Goal: Answer question/provide support: Share knowledge or assist other users

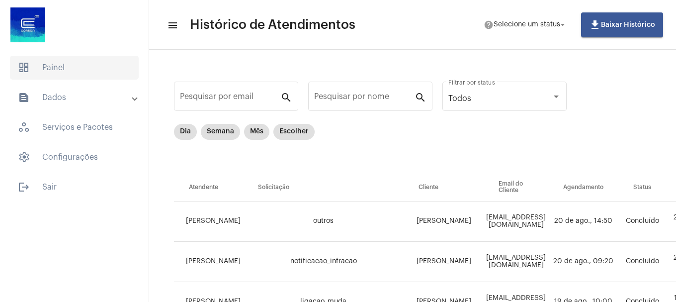
click at [50, 64] on span "dashboard Painel" at bounding box center [74, 68] width 129 height 24
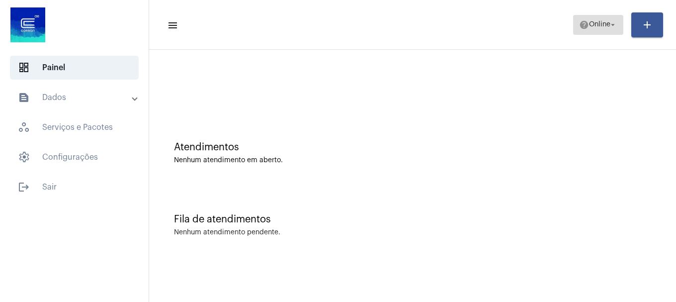
click at [595, 26] on span "Online" at bounding box center [599, 24] width 21 height 7
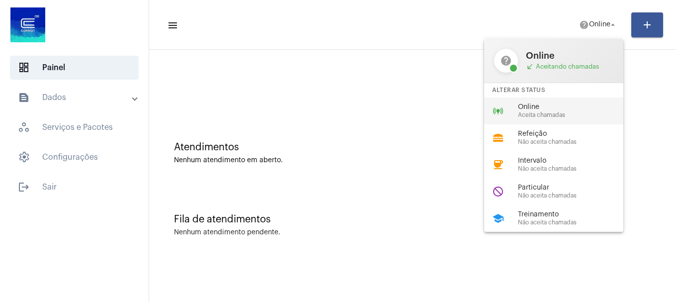
click at [550, 116] on span "Aceita chamadas" at bounding box center [574, 115] width 113 height 6
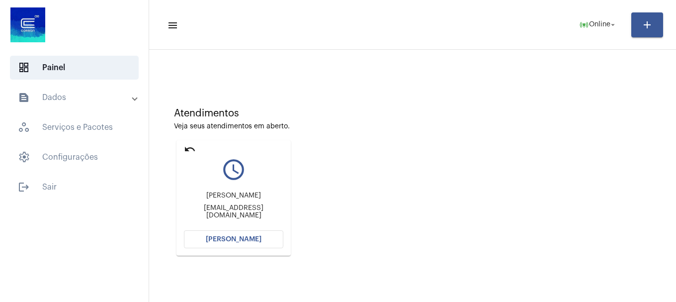
scroll to position [87, 0]
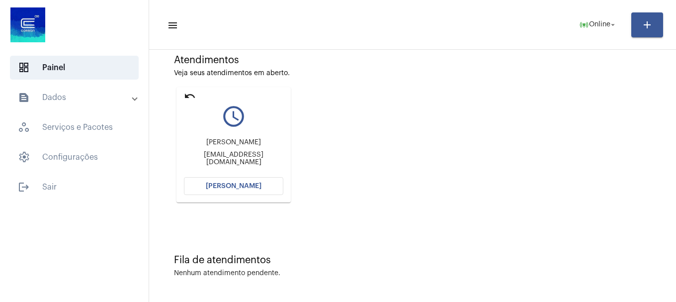
click at [253, 188] on span "[PERSON_NAME]" at bounding box center [234, 185] width 56 height 7
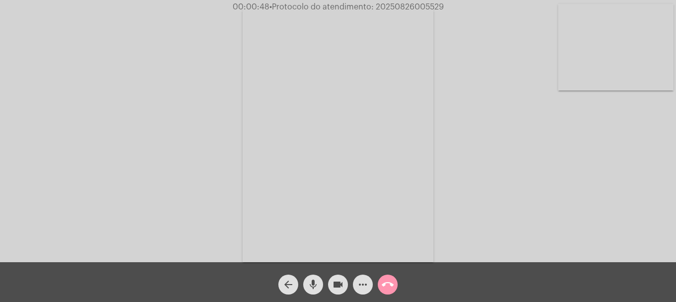
click at [607, 81] on video at bounding box center [615, 47] width 115 height 86
click at [339, 290] on mat-icon "videocam" at bounding box center [338, 284] width 12 height 12
click at [344, 289] on button "videocam_off" at bounding box center [338, 284] width 20 height 20
click at [332, 285] on mat-icon "videocam" at bounding box center [338, 284] width 12 height 12
click at [333, 282] on mat-icon "videocam_off" at bounding box center [338, 284] width 12 height 12
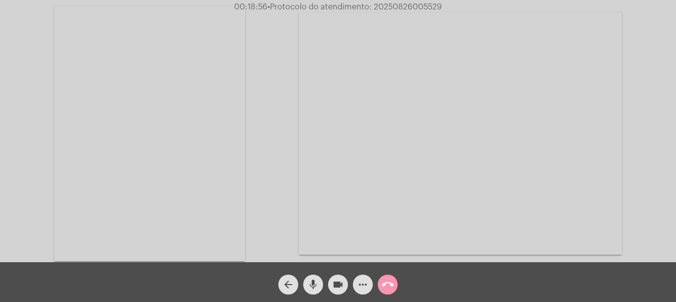
click at [335, 285] on mat-icon "videocam" at bounding box center [338, 284] width 12 height 12
click at [335, 285] on mat-icon "videocam_off" at bounding box center [338, 284] width 12 height 12
click at [393, 4] on span "• Protocolo do atendimento: 20250826005529" at bounding box center [355, 7] width 174 height 8
copy span "20250826005529"
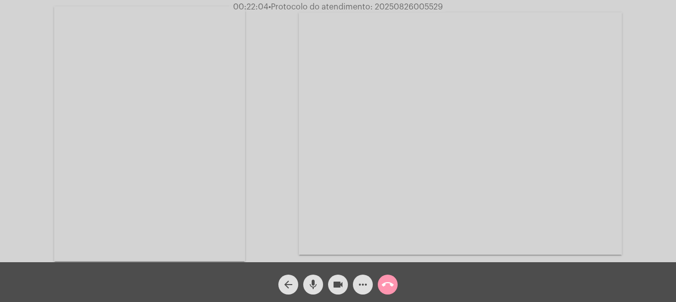
click at [358, 291] on span "more_horiz" at bounding box center [363, 284] width 12 height 20
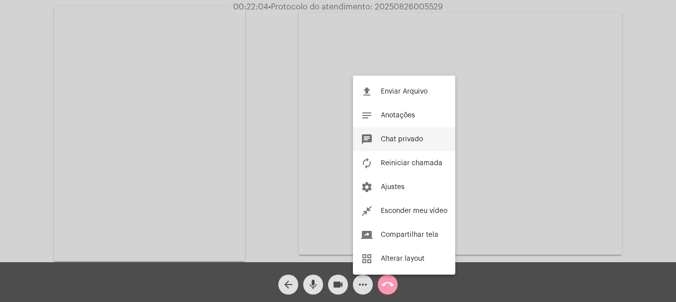
click at [379, 137] on button "chat Chat privado" at bounding box center [404, 139] width 102 height 24
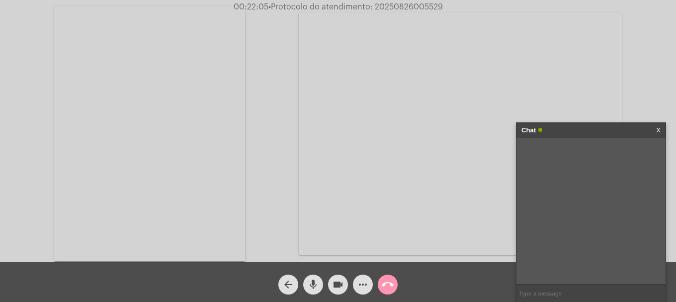
click at [540, 290] on input "text" at bounding box center [590, 292] width 149 height 17
paste input "20250826005529"
type input "20250826005529"
click at [270, 102] on div "Acessando Câmera e Microfone..." at bounding box center [338, 132] width 674 height 262
click at [207, 105] on video at bounding box center [149, 133] width 191 height 254
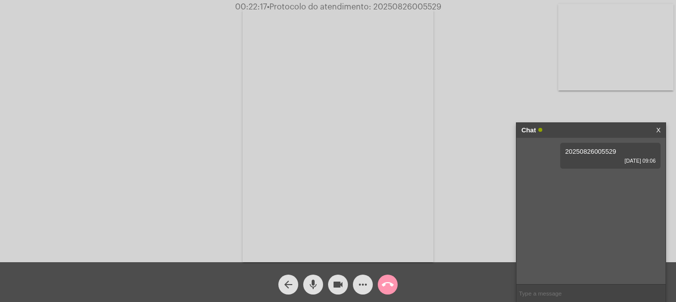
click at [389, 282] on mat-icon "call_end" at bounding box center [388, 284] width 12 height 12
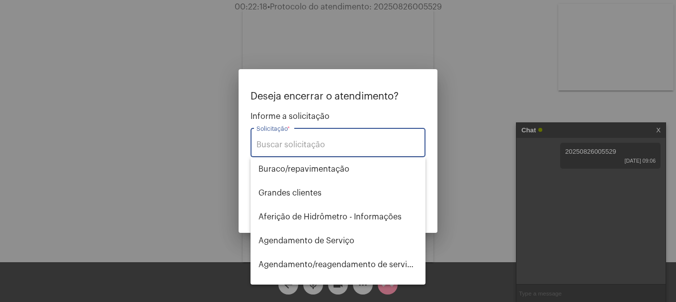
click at [327, 148] on input "Solicitação *" at bounding box center [337, 144] width 163 height 9
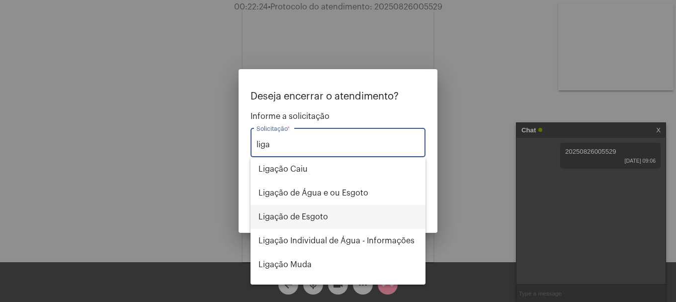
click at [317, 211] on span "Ligação de Esgoto" at bounding box center [337, 217] width 159 height 24
type input "Ligação de Esgoto"
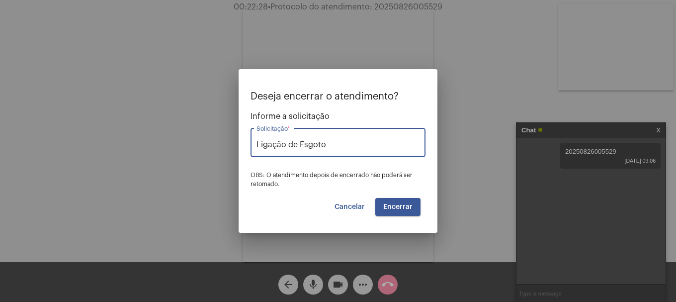
click at [408, 206] on span "Encerrar" at bounding box center [397, 206] width 29 height 7
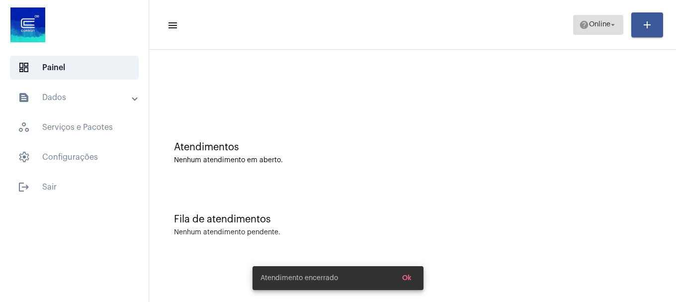
click at [579, 22] on mat-icon "help" at bounding box center [584, 25] width 10 height 10
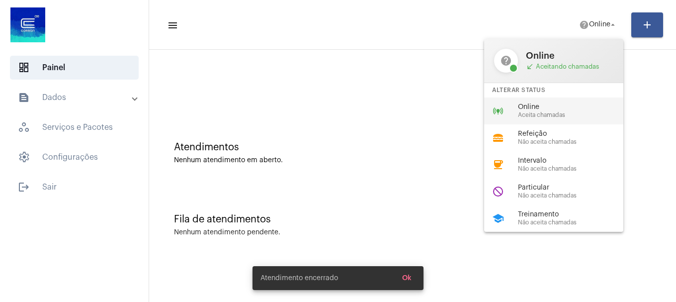
click at [556, 109] on span "Online" at bounding box center [574, 106] width 113 height 7
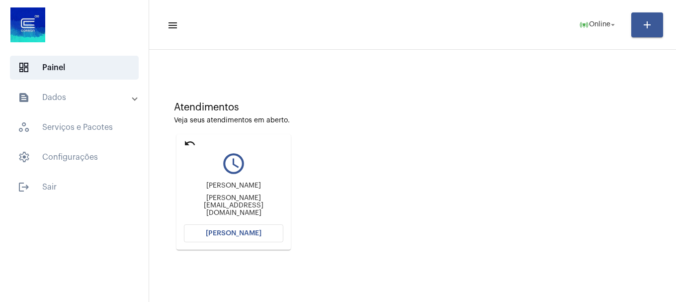
scroll to position [87, 0]
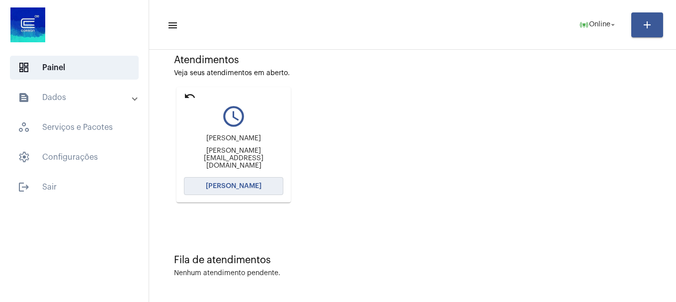
click at [267, 183] on button "[PERSON_NAME]" at bounding box center [233, 186] width 99 height 18
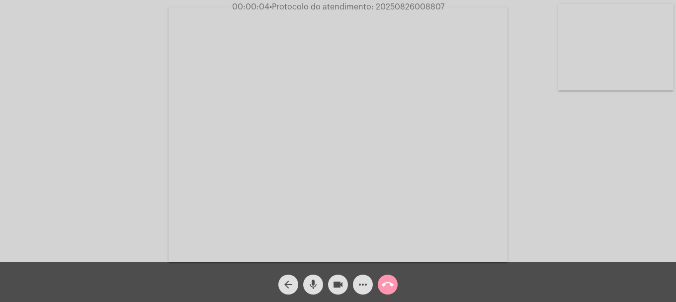
drag, startPoint x: 632, startPoint y: 96, endPoint x: 629, endPoint y: 73, distance: 23.1
click at [632, 88] on div "Acessando Câmera e Microfone..." at bounding box center [338, 133] width 674 height 262
click at [628, 71] on video at bounding box center [615, 47] width 115 height 86
click at [141, 159] on video at bounding box center [131, 133] width 115 height 86
click at [391, 288] on mat-icon "call_end" at bounding box center [388, 284] width 12 height 12
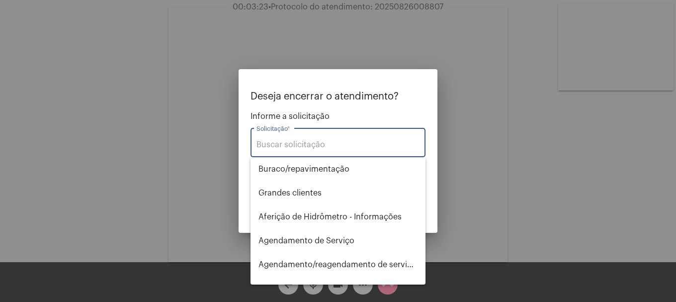
click at [492, 105] on div at bounding box center [338, 151] width 676 height 302
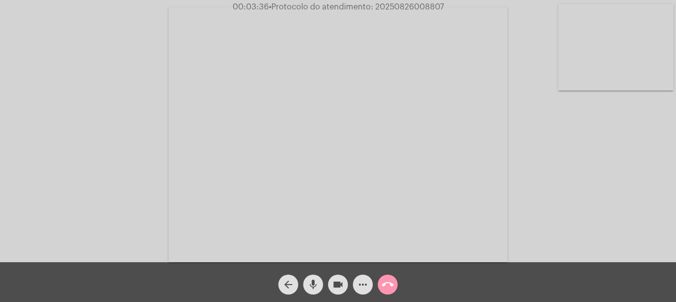
click at [388, 287] on mat-icon "call_end" at bounding box center [388, 284] width 12 height 12
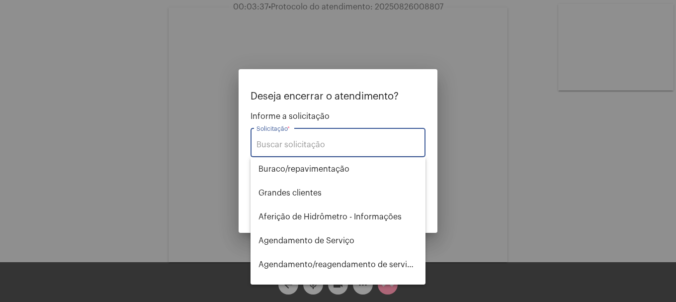
click at [347, 148] on input "Solicitação *" at bounding box center [337, 144] width 163 height 9
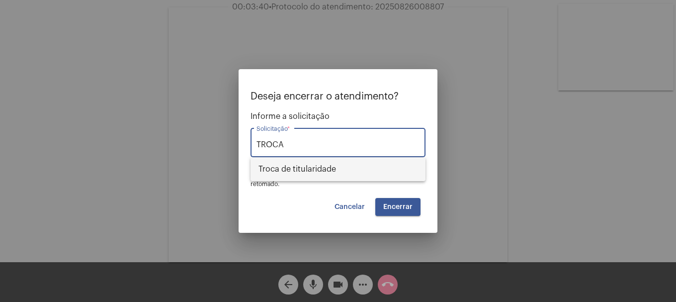
click at [337, 166] on span "Troca de titularidade" at bounding box center [337, 169] width 159 height 24
type input "Troca de titularidade"
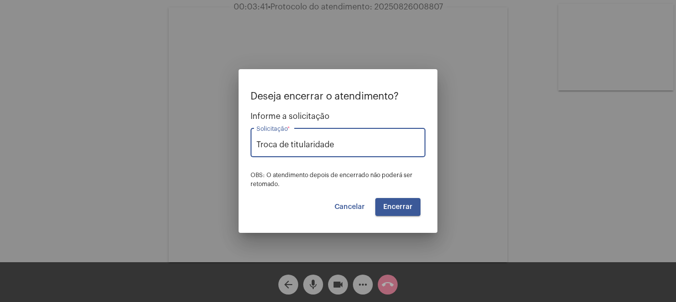
click at [400, 204] on span "Encerrar" at bounding box center [397, 206] width 29 height 7
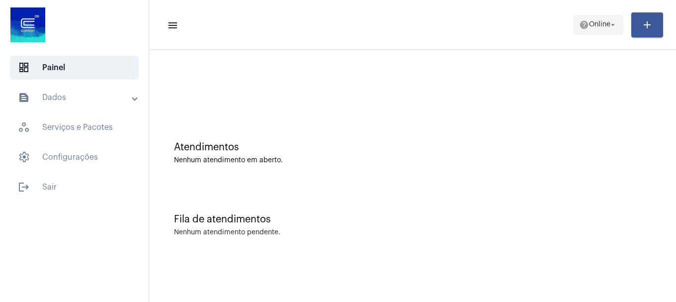
click at [590, 28] on span "Online" at bounding box center [599, 24] width 21 height 7
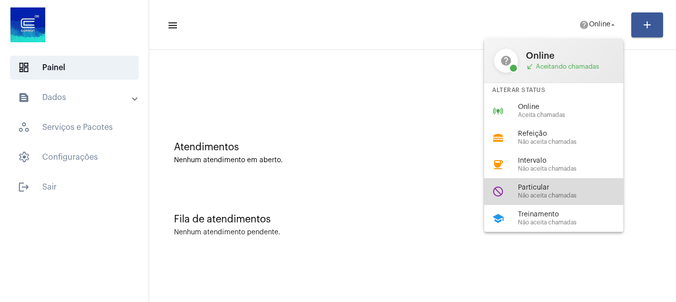
click at [540, 196] on span "Não aceita chamadas" at bounding box center [574, 195] width 113 height 6
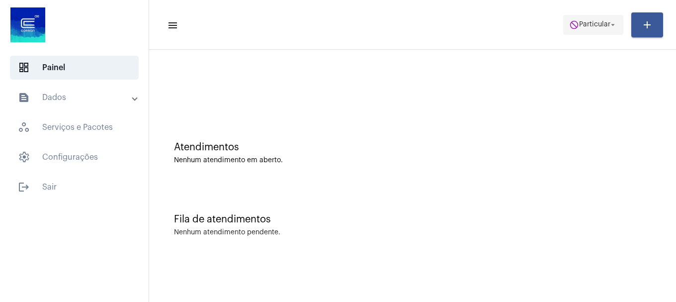
click at [595, 33] on span "do_not_disturb Particular arrow_drop_down" at bounding box center [593, 24] width 48 height 18
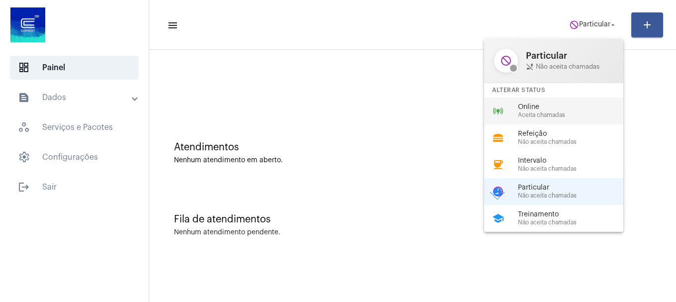
click at [569, 117] on span "Aceita chamadas" at bounding box center [574, 115] width 113 height 6
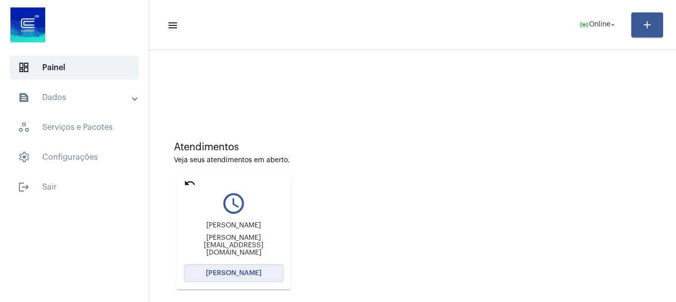
click at [250, 272] on span "[PERSON_NAME]" at bounding box center [234, 272] width 56 height 7
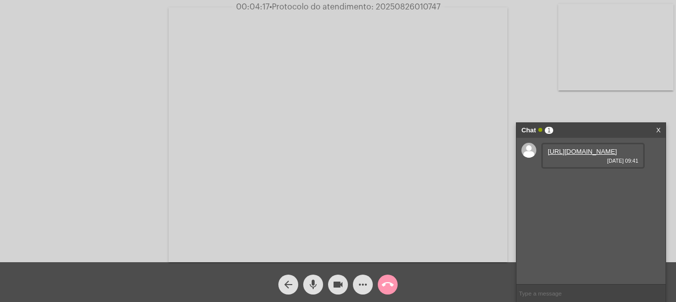
click at [591, 151] on link "https://neft-transfer-bucket.s3.amazonaws.com/temp-24694976-ee10-ad8c-3515-08d0…" at bounding box center [581, 151] width 69 height 7
click at [625, 72] on video at bounding box center [615, 47] width 115 height 86
click at [311, 289] on mat-icon "mic" at bounding box center [313, 284] width 12 height 12
drag, startPoint x: 332, startPoint y: 287, endPoint x: 328, endPoint y: 223, distance: 64.2
click at [332, 287] on mat-icon "videocam" at bounding box center [338, 284] width 12 height 12
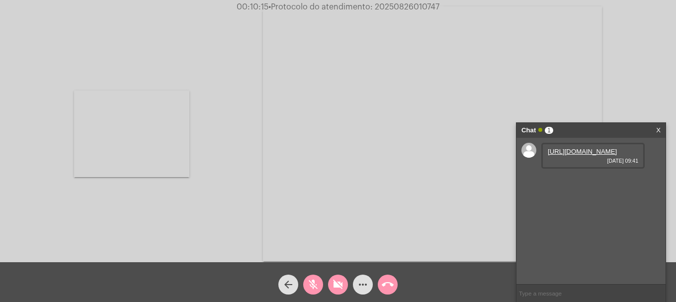
drag, startPoint x: 315, startPoint y: 285, endPoint x: 322, endPoint y: 283, distance: 7.1
click at [315, 284] on mat-icon "mic_off" at bounding box center [313, 284] width 12 height 12
click at [336, 283] on mat-icon "videocam_off" at bounding box center [338, 284] width 12 height 12
click at [594, 155] on link "https://neft-transfer-bucket.s3.amazonaws.com/temp-24694976-ee10-ad8c-3515-08d0…" at bounding box center [581, 151] width 69 height 7
click at [529, 287] on input "text" at bounding box center [590, 292] width 149 height 17
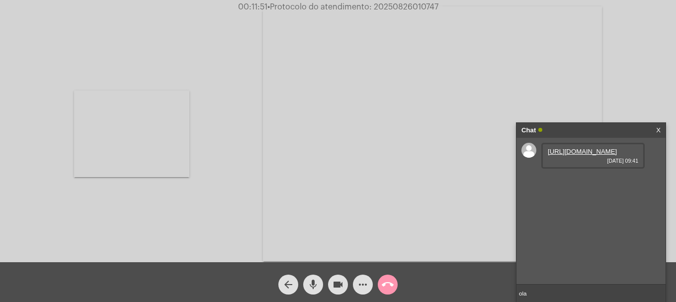
type input "ola"
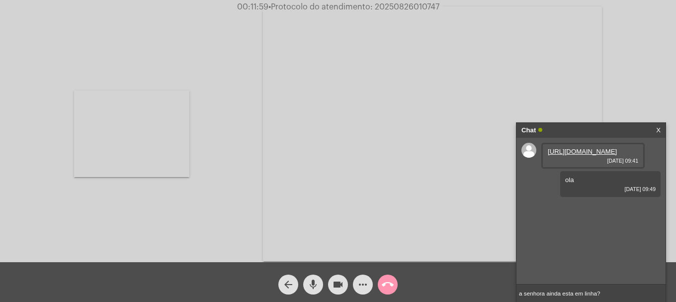
type input "a senhora ainda esta em linha?"
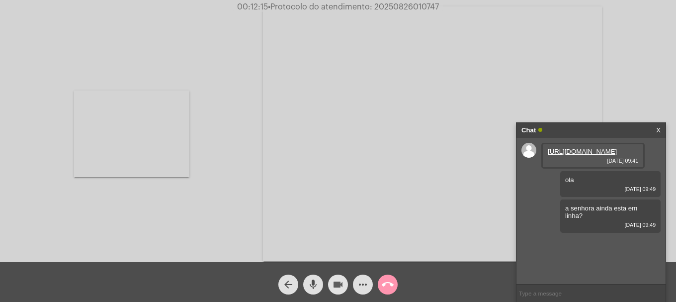
click at [336, 288] on mat-icon "videocam" at bounding box center [338, 284] width 12 height 12
click at [336, 288] on mat-icon "videocam_off" at bounding box center [338, 284] width 12 height 12
click at [565, 289] on input "text" at bounding box center [590, 292] width 149 height 17
click at [540, 292] on input "text" at bounding box center [590, 292] width 149 height 17
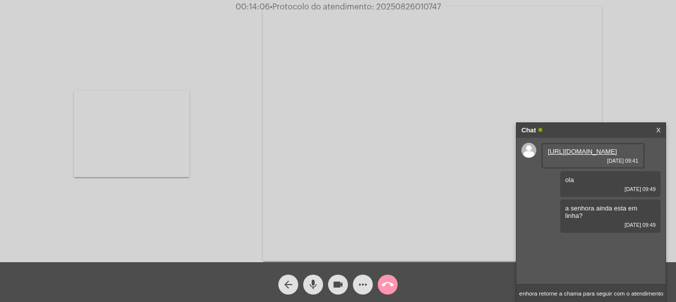
type input "precisamos que a senhora retorne a chama para seguir com o atendimento"
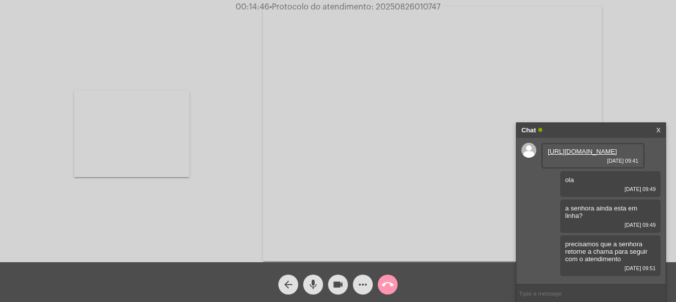
scroll to position [14, 0]
click at [142, 150] on video at bounding box center [131, 133] width 115 height 86
click at [405, 4] on span "• Protocolo do atendimento: 20250826010747" at bounding box center [354, 7] width 171 height 8
copy span "20250826010747"
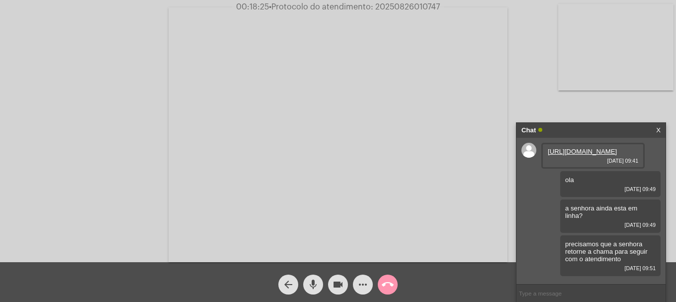
click at [587, 290] on input "text" at bounding box center [590, 292] width 149 height 17
paste input "20250826010747"
type input "20250826010747"
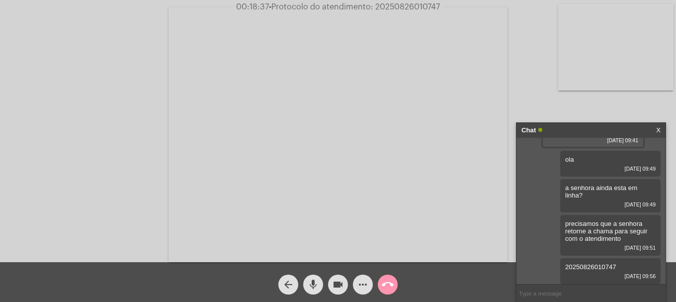
click at [392, 284] on mat-icon "call_end" at bounding box center [388, 284] width 12 height 12
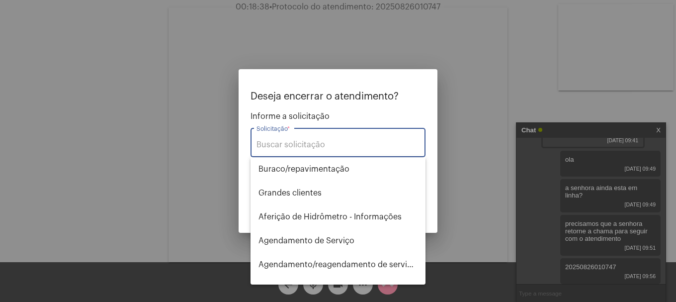
click at [375, 146] on input "Solicitação *" at bounding box center [337, 144] width 163 height 9
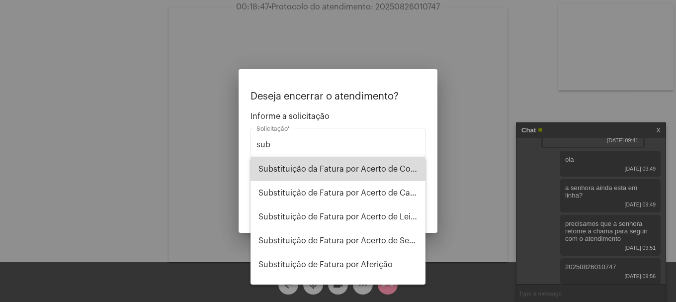
click at [400, 177] on span "Substituição da Fatura por Acerto de Consumo" at bounding box center [337, 169] width 159 height 24
type input "Substituição da Fatura por Acerto de Consumo"
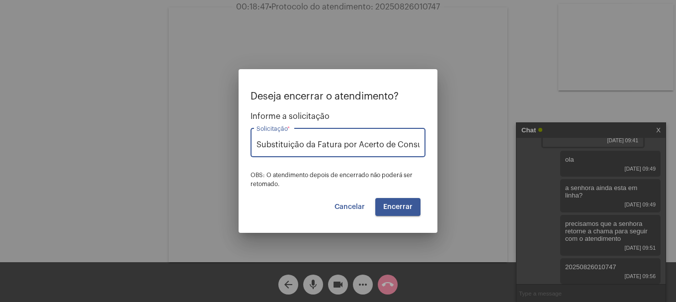
scroll to position [0, 12]
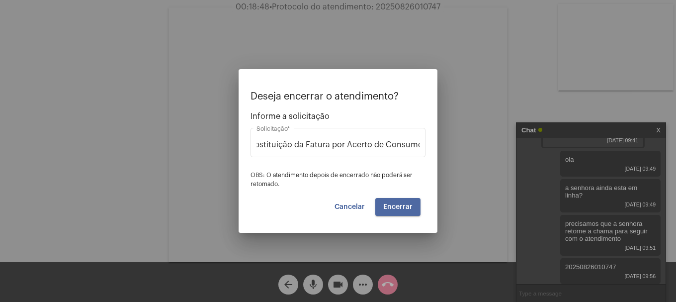
click at [400, 201] on button "Encerrar" at bounding box center [397, 207] width 45 height 18
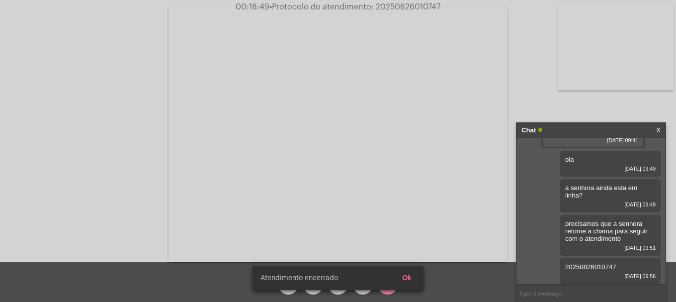
click at [400, 201] on video at bounding box center [337, 134] width 339 height 254
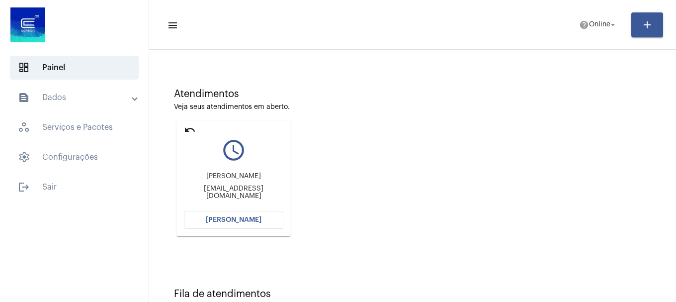
scroll to position [87, 0]
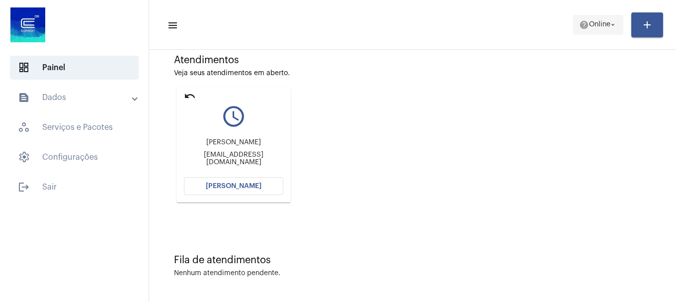
drag, startPoint x: 563, startPoint y: 23, endPoint x: 577, endPoint y: 29, distance: 15.8
click at [572, 24] on mat-toolbar-row "menu help Online arrow_drop_down add" at bounding box center [412, 25] width 527 height 32
click at [580, 32] on span "help Online arrow_drop_down" at bounding box center [598, 24] width 38 height 18
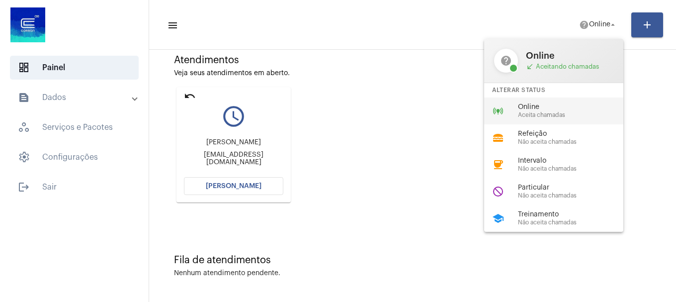
click at [554, 105] on span "Online" at bounding box center [574, 106] width 113 height 7
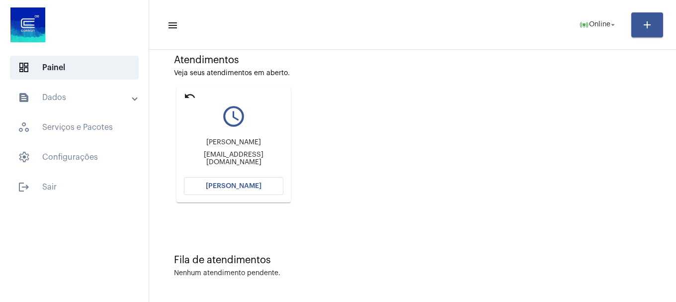
scroll to position [0, 0]
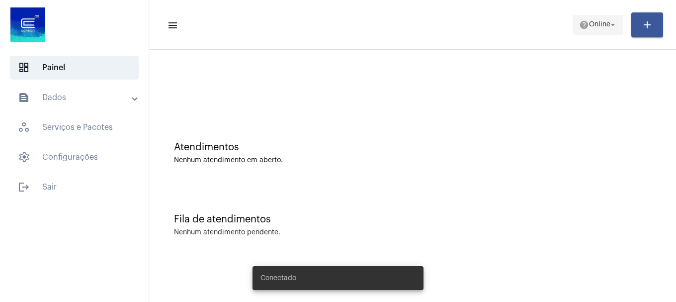
click at [594, 22] on span "Online" at bounding box center [599, 24] width 21 height 7
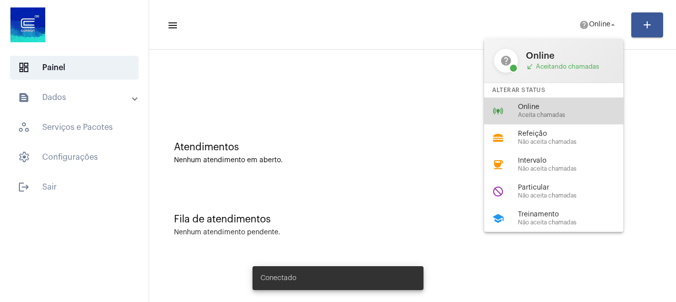
click at [550, 114] on span "Aceita chamadas" at bounding box center [574, 115] width 113 height 6
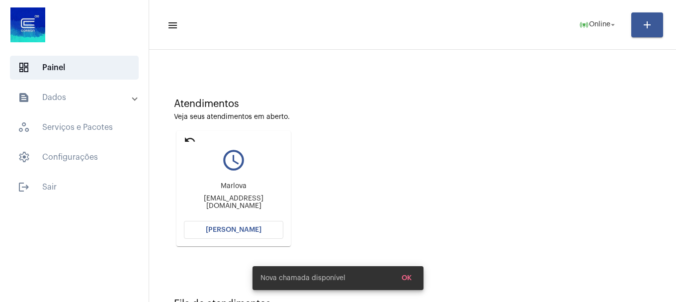
scroll to position [87, 0]
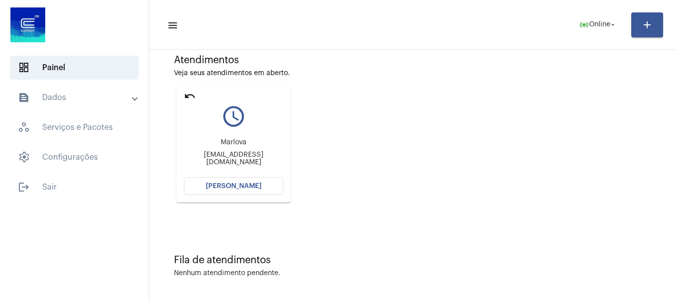
click at [240, 190] on button "[PERSON_NAME]" at bounding box center [233, 186] width 99 height 18
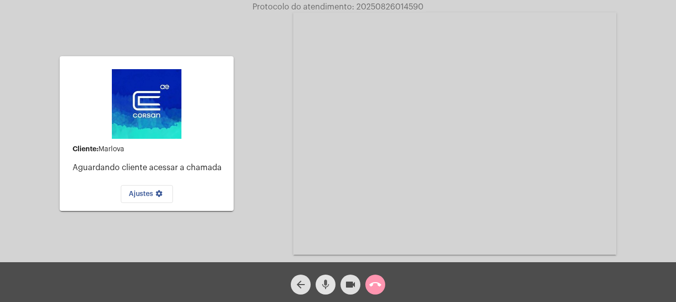
click at [327, 278] on mat-icon "mic" at bounding box center [325, 284] width 12 height 12
click at [353, 283] on mat-icon "videocam" at bounding box center [350, 284] width 12 height 12
click at [353, 282] on mat-icon "videocam_off" at bounding box center [350, 284] width 12 height 12
click at [323, 285] on mat-icon "mic_off" at bounding box center [325, 284] width 12 height 12
click at [380, 290] on mat-icon "call_end" at bounding box center [375, 284] width 12 height 12
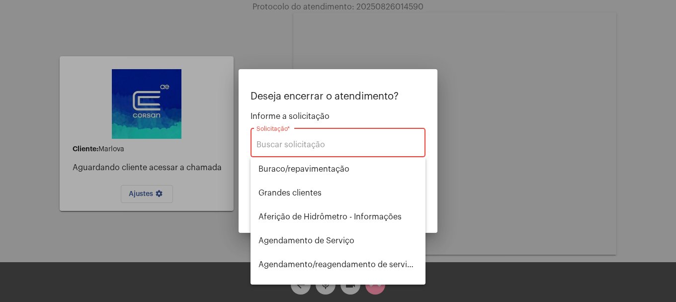
click at [325, 152] on div "Solicitação *" at bounding box center [337, 141] width 163 height 31
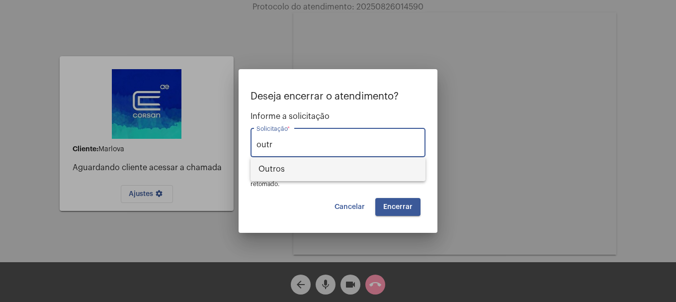
click at [312, 163] on span "Outros" at bounding box center [337, 169] width 159 height 24
type input "Outros"
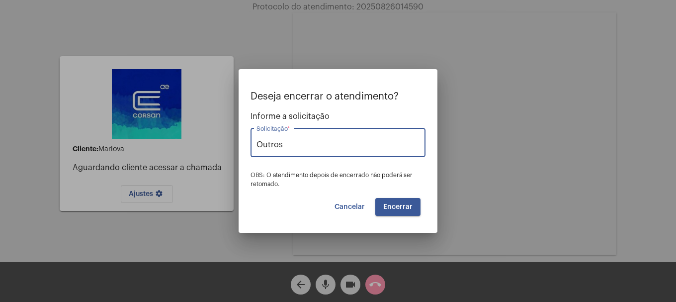
click at [401, 203] on span "Encerrar" at bounding box center [397, 206] width 29 height 7
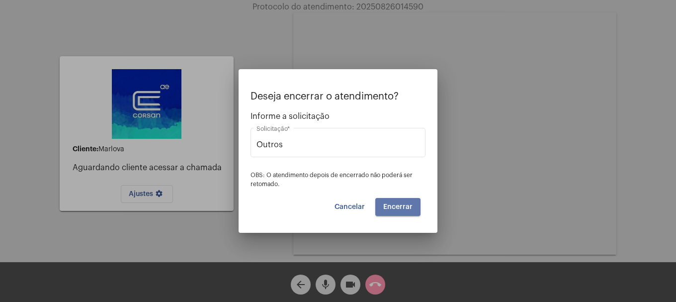
click at [401, 203] on span "Encerrar" at bounding box center [397, 206] width 29 height 7
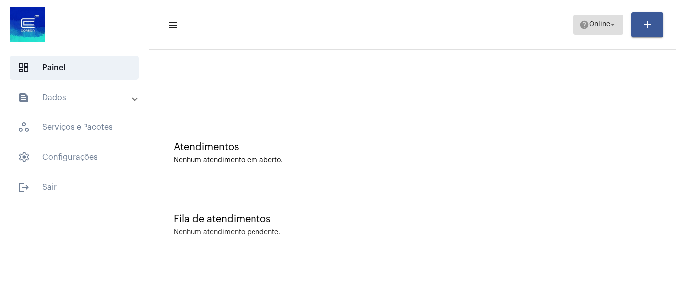
click at [597, 25] on span "Online" at bounding box center [599, 24] width 21 height 7
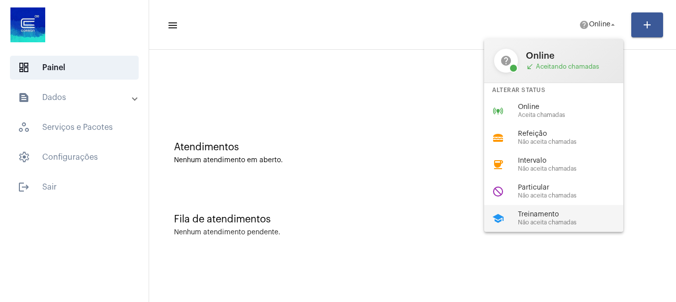
click at [553, 213] on span "Treinamento" at bounding box center [574, 214] width 113 height 7
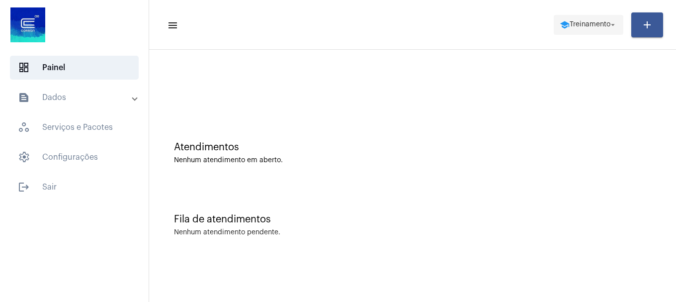
click at [569, 27] on span "Treinamento" at bounding box center [589, 24] width 41 height 7
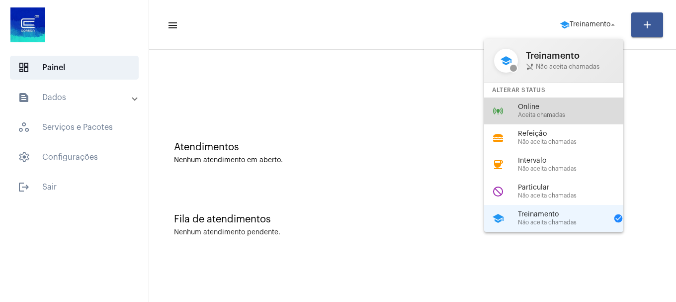
click at [560, 103] on span "Online" at bounding box center [574, 106] width 113 height 7
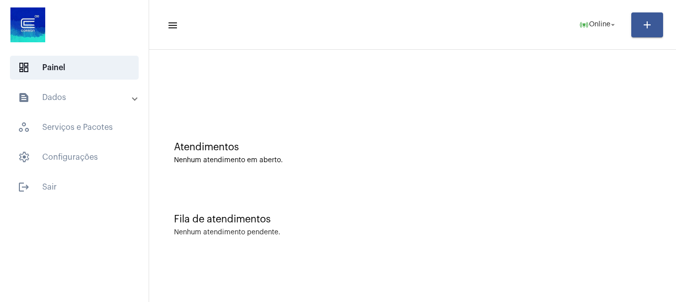
click at [553, 154] on div "Atendimentos Nenhum atendimento em aberto." at bounding box center [412, 153] width 477 height 22
click at [279, 301] on html "dashboard Painel text_snippet_outlined Dados history_outlined Histórico schedul…" at bounding box center [338, 151] width 676 height 302
click at [616, 24] on mat-icon "arrow_drop_down" at bounding box center [612, 24] width 9 height 9
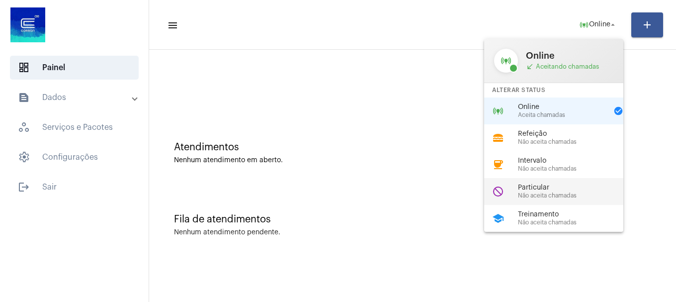
click at [559, 186] on span "Particular" at bounding box center [574, 187] width 113 height 7
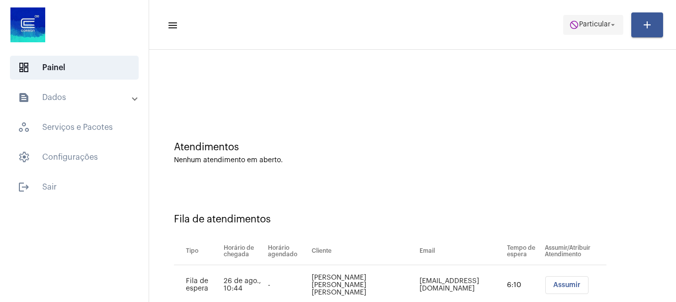
click at [587, 26] on span "Particular" at bounding box center [594, 24] width 31 height 7
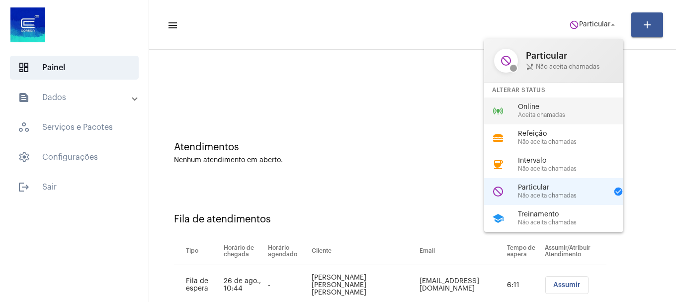
click at [559, 112] on span "Aceita chamadas" at bounding box center [574, 115] width 113 height 6
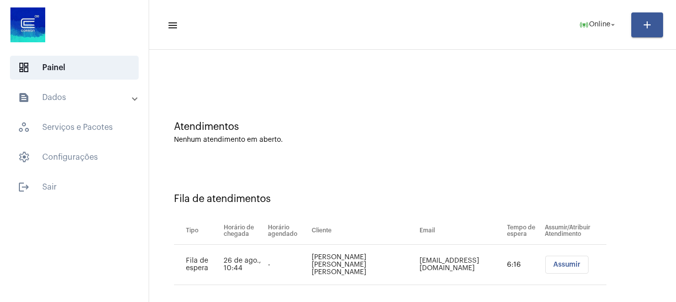
scroll to position [30, 0]
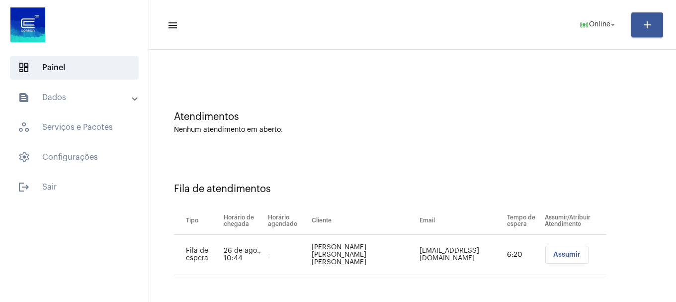
click at [553, 255] on span "Assumir" at bounding box center [566, 254] width 27 height 7
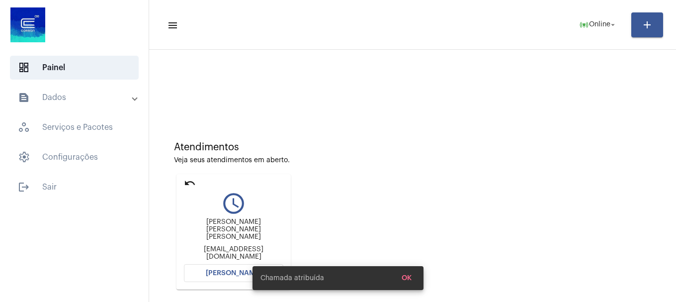
click at [216, 276] on span "[PERSON_NAME]" at bounding box center [234, 272] width 56 height 7
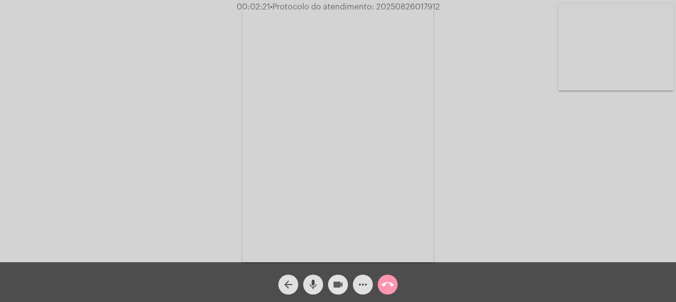
click at [331, 284] on button "videocam" at bounding box center [338, 284] width 20 height 20
click at [330, 281] on button "videocam_off" at bounding box center [338, 284] width 20 height 20
click at [343, 285] on mat-icon "videocam" at bounding box center [338, 284] width 12 height 12
click at [343, 282] on mat-icon "videocam_off" at bounding box center [338, 284] width 12 height 12
click at [344, 290] on button "videocam" at bounding box center [338, 284] width 20 height 20
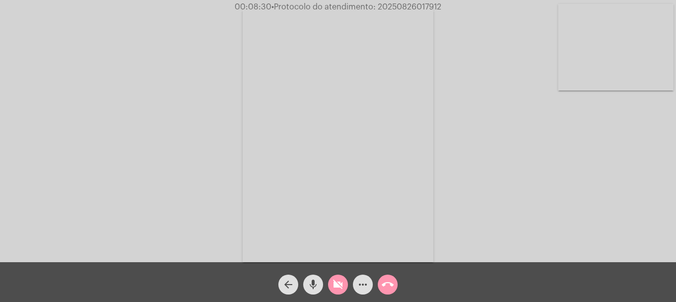
click at [316, 286] on mat-icon "mic" at bounding box center [313, 284] width 12 height 12
click at [311, 280] on mat-icon "mic_off" at bounding box center [313, 284] width 12 height 12
click at [300, 284] on div "arrow_back" at bounding box center [288, 281] width 25 height 25
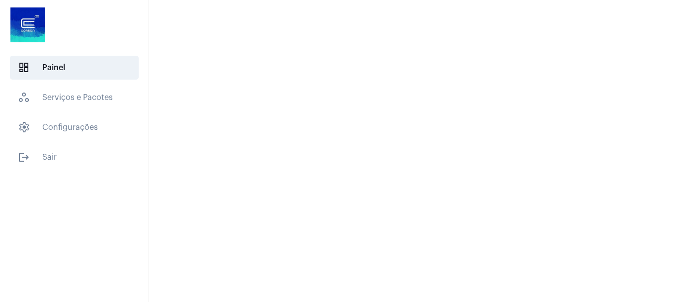
click at [304, 283] on mat-sidenav-content at bounding box center [412, 151] width 527 height 302
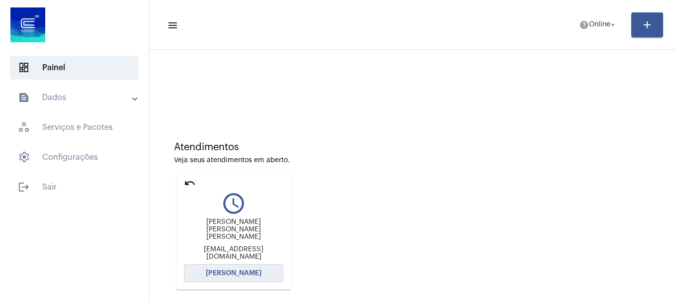
click at [213, 273] on span "[PERSON_NAME]" at bounding box center [234, 272] width 56 height 7
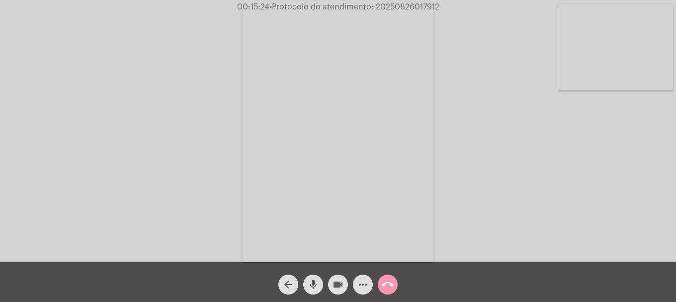
click at [329, 287] on button "videocam" at bounding box center [338, 284] width 20 height 20
click at [329, 289] on button "videocam_off" at bounding box center [338, 284] width 20 height 20
click at [400, 7] on span "• Protocolo do atendimento: 20250826017912" at bounding box center [356, 7] width 170 height 8
copy span "20250826017912"
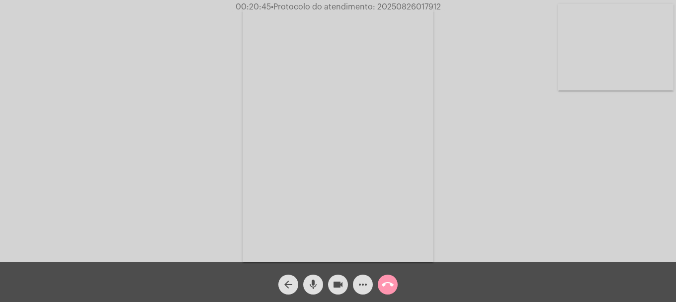
click at [356, 287] on button "more_horiz" at bounding box center [363, 284] width 20 height 20
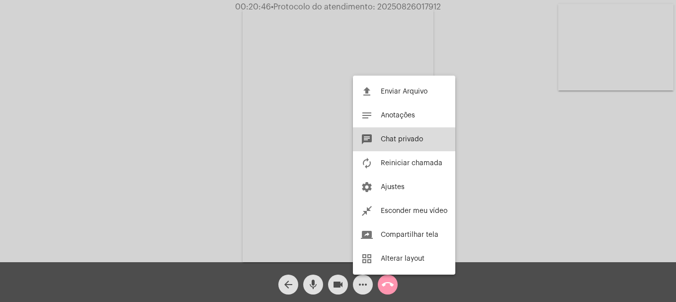
click at [411, 147] on button "chat Chat privado" at bounding box center [404, 139] width 102 height 24
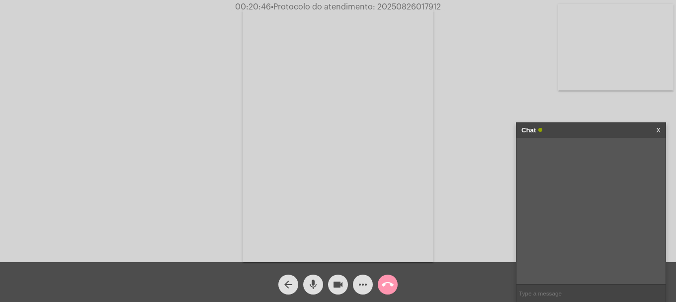
click at [536, 289] on input "text" at bounding box center [590, 292] width 149 height 17
paste input "20250826017912"
type input "20250826017912"
click at [393, 288] on mat-icon "call_end" at bounding box center [388, 284] width 12 height 12
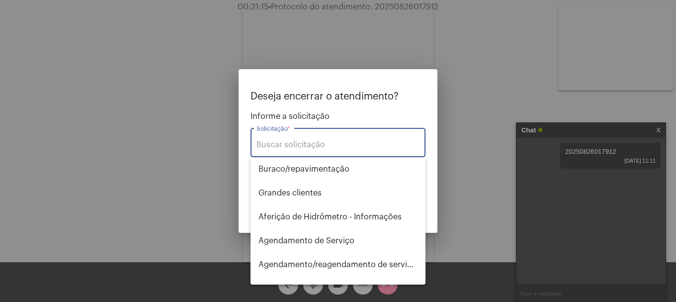
click at [306, 147] on input "Solicitação *" at bounding box center [337, 144] width 163 height 9
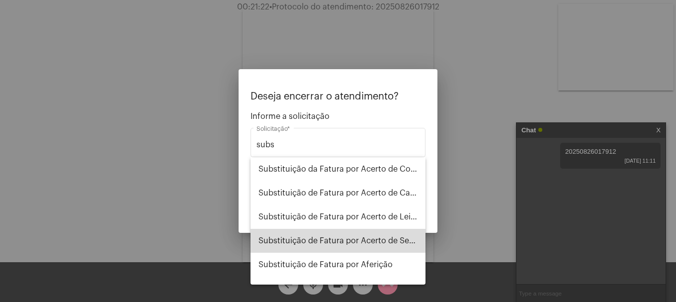
click at [400, 244] on span "Substituição de Fatura por Acerto de Serviço" at bounding box center [337, 241] width 159 height 24
type input "Substituição de Fatura por Acerto de Serviço"
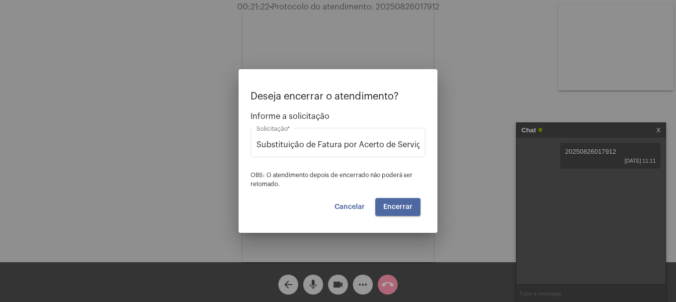
click at [405, 202] on button "Encerrar" at bounding box center [397, 207] width 45 height 18
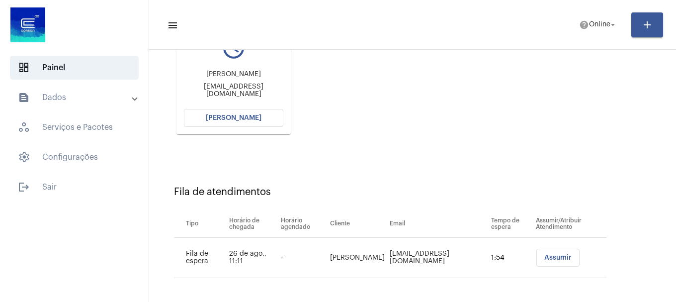
scroll to position [158, 0]
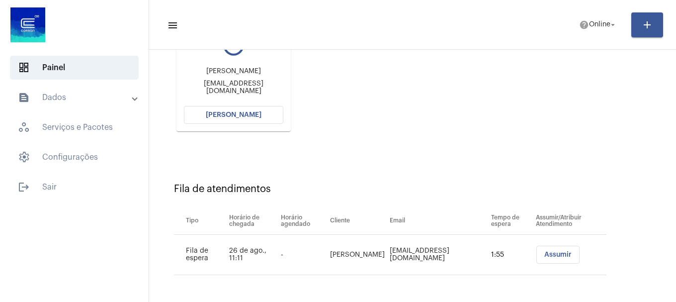
click at [257, 117] on span "[PERSON_NAME]" at bounding box center [234, 114] width 56 height 7
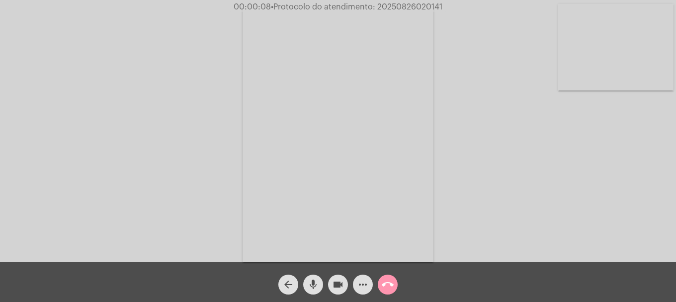
click at [641, 60] on video at bounding box center [615, 47] width 115 height 86
click at [160, 140] on video at bounding box center [131, 134] width 115 height 154
drag, startPoint x: 675, startPoint y: 86, endPoint x: 668, endPoint y: 82, distance: 8.7
click at [675, 85] on div "Acessando Câmera e Microfone..." at bounding box center [338, 131] width 676 height 262
click at [588, 67] on video at bounding box center [615, 47] width 115 height 86
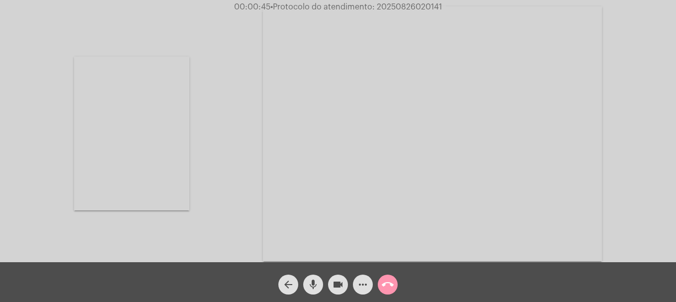
click at [167, 162] on video at bounding box center [131, 134] width 115 height 154
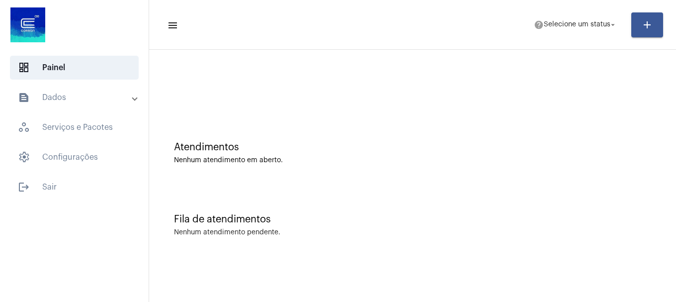
click at [415, 232] on div "Nenhum atendimento pendente." at bounding box center [412, 232] width 477 height 7
drag, startPoint x: 628, startPoint y: 33, endPoint x: 604, endPoint y: 22, distance: 26.5
click at [620, 29] on mat-toolbar-row "menu help Selecione um status arrow_drop_down add" at bounding box center [412, 25] width 527 height 32
click at [586, 18] on span "help Selecione um status arrow_drop_down" at bounding box center [575, 24] width 83 height 18
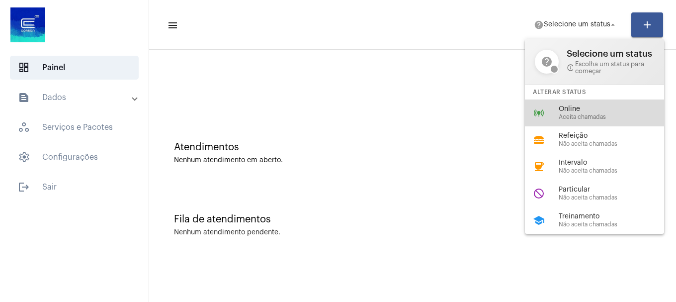
click at [570, 100] on div "online_prediction Online Aceita chamadas" at bounding box center [602, 112] width 155 height 27
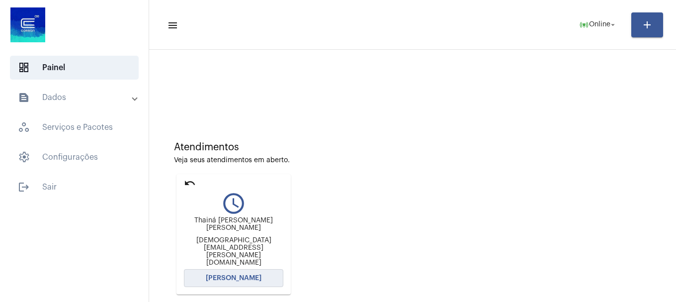
click at [263, 280] on button "[PERSON_NAME]" at bounding box center [233, 278] width 99 height 18
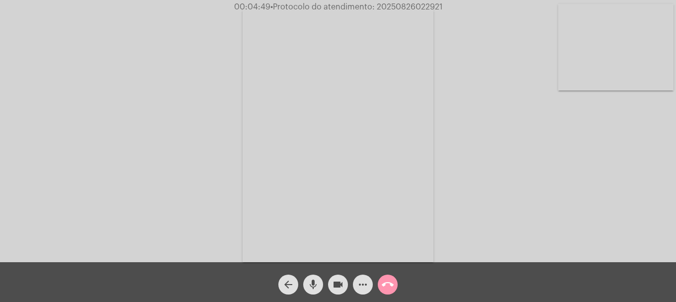
click at [310, 279] on mat-icon "mic" at bounding box center [313, 284] width 12 height 12
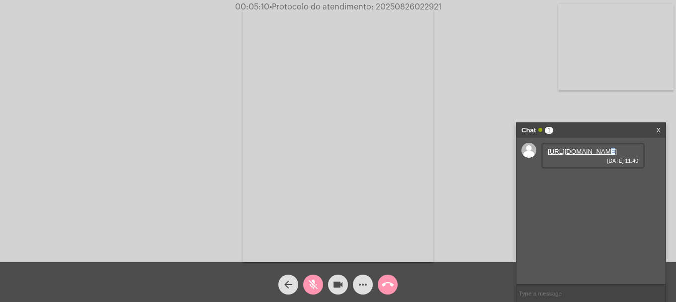
click at [589, 149] on div "https://neft-transfer-bucket.s3.amazonaws.com/temp-a741ee37-4ae4-0cc5-fa9c-2a62…" at bounding box center [592, 156] width 103 height 26
click at [586, 155] on link "https://neft-transfer-bucket.s3.amazonaws.com/temp-a741ee37-4ae4-0cc5-fa9c-2a62…" at bounding box center [581, 151] width 69 height 7
click at [613, 70] on video at bounding box center [615, 47] width 115 height 86
click at [554, 183] on link "https://neft-transfer-bucket.s3.amazonaws.com/temp-7526686f-d528-72b3-2d50-9a74…" at bounding box center [581, 179] width 69 height 7
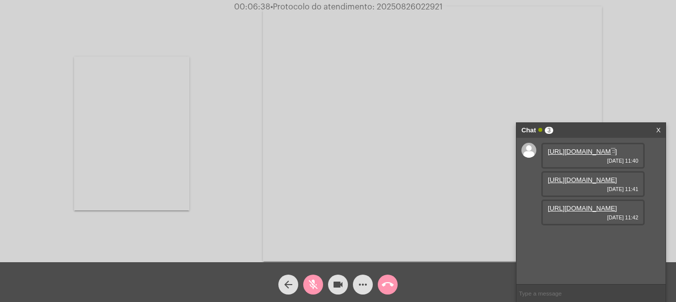
click at [563, 212] on link "https://neft-transfer-bucket.s3.amazonaws.com/temp-70fab96a-23d9-f35d-43de-f162…" at bounding box center [581, 207] width 69 height 7
click at [319, 279] on button "mic_off" at bounding box center [313, 284] width 20 height 20
click at [367, 283] on mat-icon "more_horiz" at bounding box center [363, 284] width 12 height 12
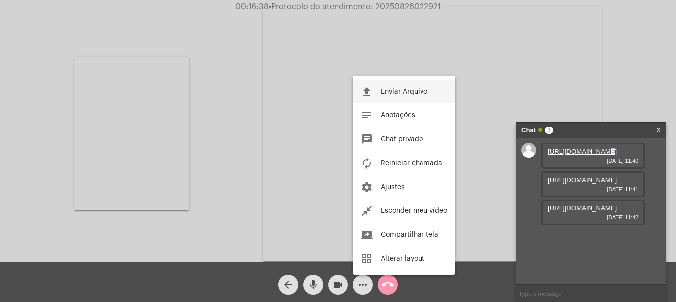
click at [395, 98] on button "file_upload Enviar Arquivo" at bounding box center [404, 91] width 102 height 24
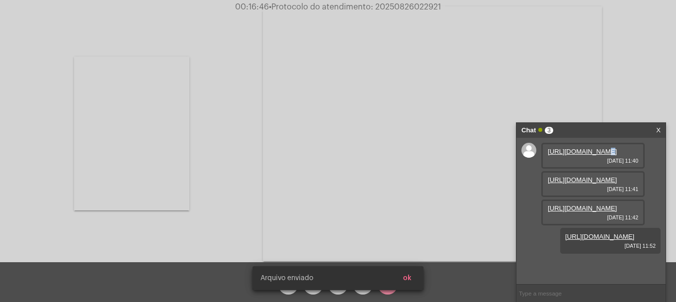
scroll to position [59, 0]
click at [408, 274] on span "ok" at bounding box center [407, 277] width 8 height 7
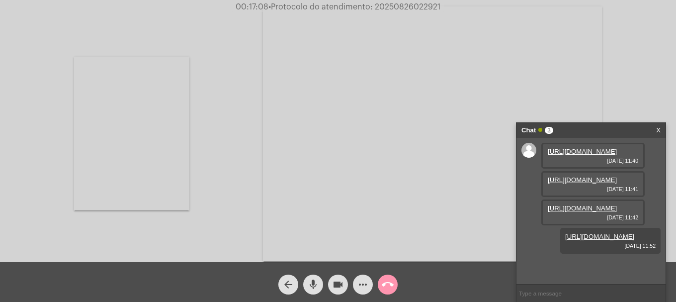
click at [408, 7] on span "• Protocolo do atendimento: 20250826022921" at bounding box center [354, 7] width 172 height 8
copy span "20250826022921"
click at [151, 113] on video at bounding box center [131, 134] width 115 height 154
click at [556, 292] on input "text" at bounding box center [590, 292] width 149 height 17
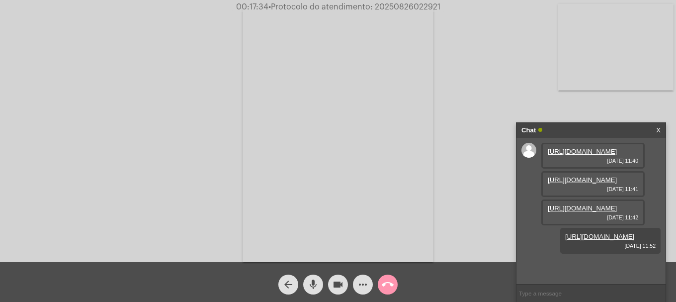
paste input "20250826022921"
type input "20250826022921"
click at [385, 287] on mat-icon "call_end" at bounding box center [388, 284] width 12 height 12
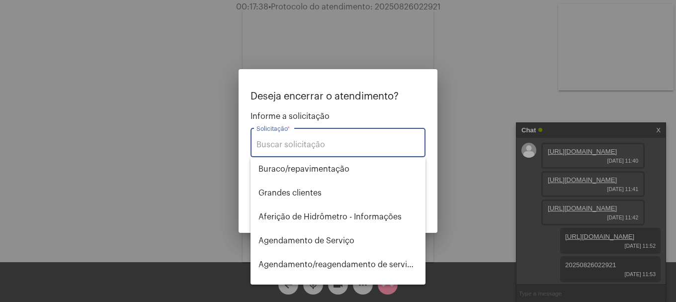
click at [384, 149] on input "Solicitação *" at bounding box center [337, 144] width 163 height 9
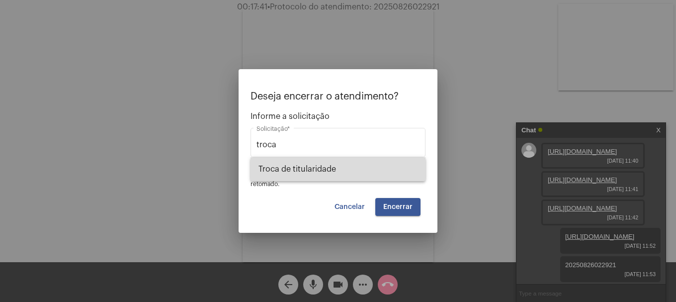
click at [380, 166] on span "Troca de titularidade" at bounding box center [337, 169] width 159 height 24
type input "Troca de titularidade"
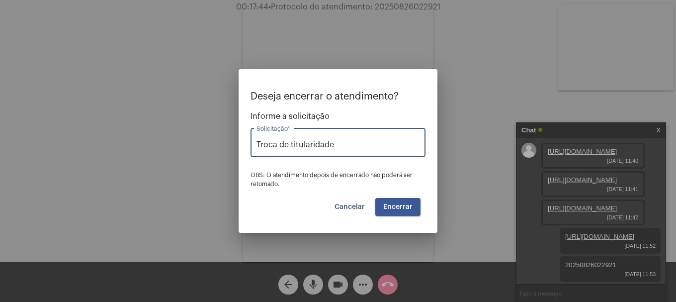
click at [403, 206] on span "Encerrar" at bounding box center [397, 206] width 29 height 7
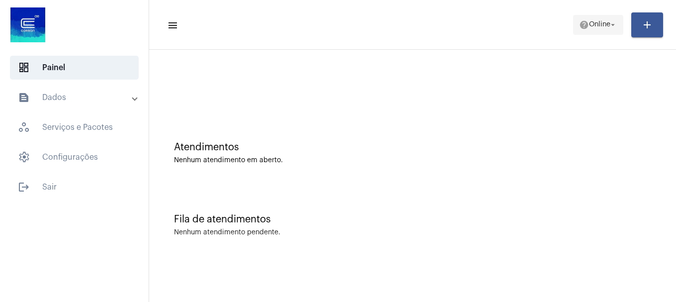
click at [599, 23] on span "Online" at bounding box center [599, 24] width 21 height 7
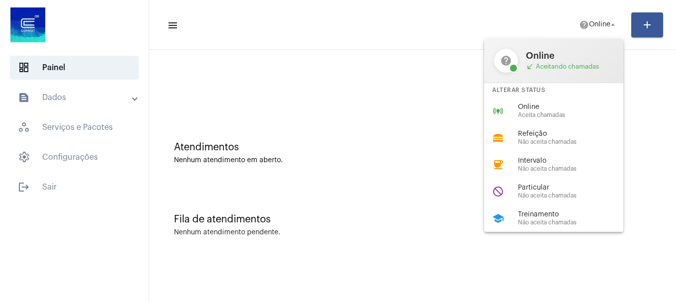
click at [572, 110] on div "Online Aceita chamadas" at bounding box center [574, 110] width 113 height 15
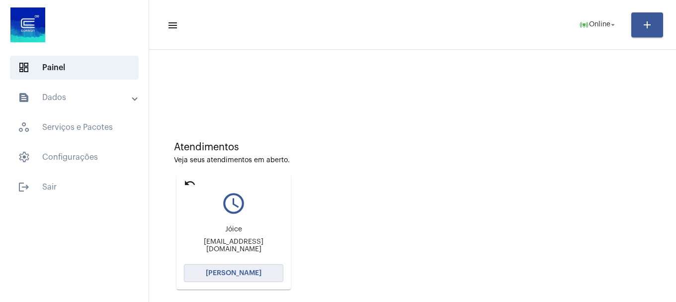
click at [246, 276] on span "[PERSON_NAME]" at bounding box center [234, 272] width 56 height 7
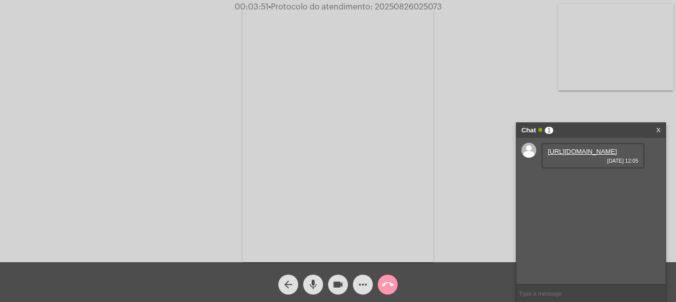
click at [579, 155] on link "https://neft-transfer-bucket.s3.amazonaws.com/temp-b8ffd520-7d88-de49-93dd-bbcf…" at bounding box center [581, 151] width 69 height 7
click at [313, 287] on mat-icon "mic" at bounding box center [313, 284] width 12 height 12
click at [329, 284] on button "videocam" at bounding box center [338, 284] width 20 height 20
click at [341, 286] on mat-icon "videocam_off" at bounding box center [338, 284] width 12 height 12
click at [318, 285] on mat-icon "mic_off" at bounding box center [313, 284] width 12 height 12
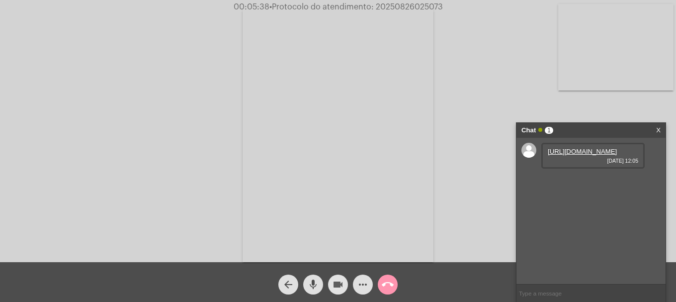
click at [328, 285] on button "videocam" at bounding box center [338, 284] width 20 height 20
click at [342, 287] on mat-icon "videocam_off" at bounding box center [338, 284] width 12 height 12
click at [590, 72] on video at bounding box center [615, 47] width 115 height 86
click at [291, 290] on mat-icon "arrow_back" at bounding box center [288, 284] width 12 height 12
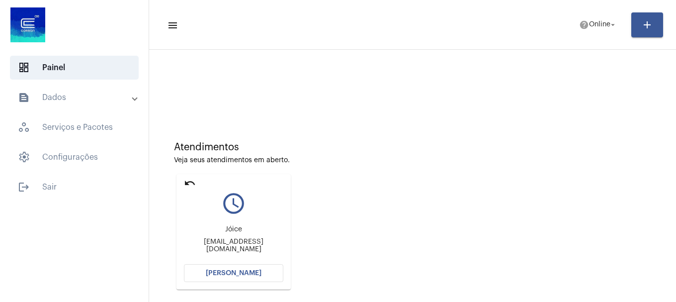
click at [181, 177] on mat-card "undo query_builder Jóice Vascorsjoice@gmail.com Abrir Chamada" at bounding box center [233, 231] width 114 height 115
click at [186, 181] on mat-icon "undo" at bounding box center [190, 183] width 12 height 12
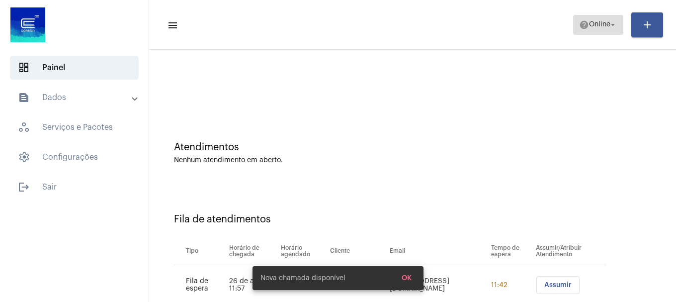
click at [591, 19] on span "help Online arrow_drop_down" at bounding box center [598, 24] width 38 height 18
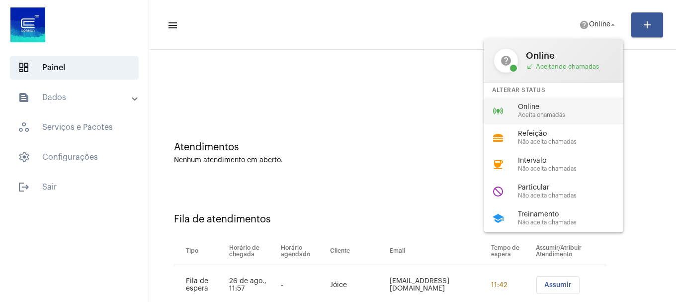
click at [543, 113] on span "Aceita chamadas" at bounding box center [574, 115] width 113 height 6
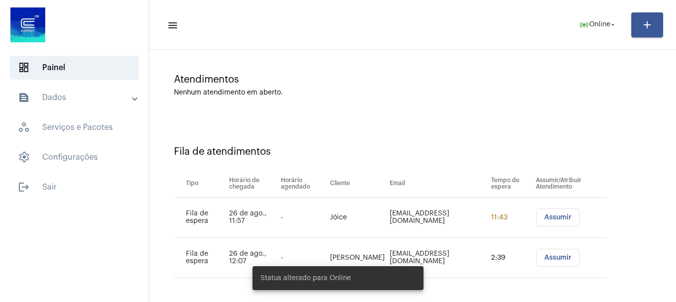
scroll to position [71, 0]
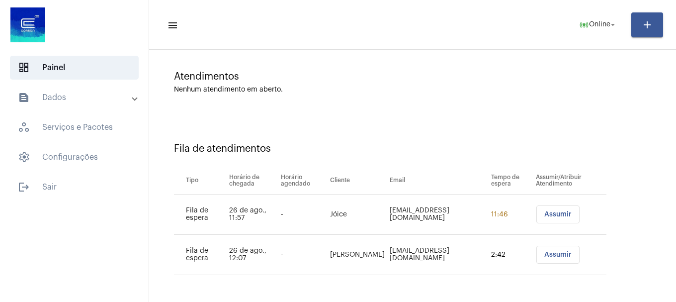
click at [545, 217] on span "Assumir" at bounding box center [557, 214] width 27 height 7
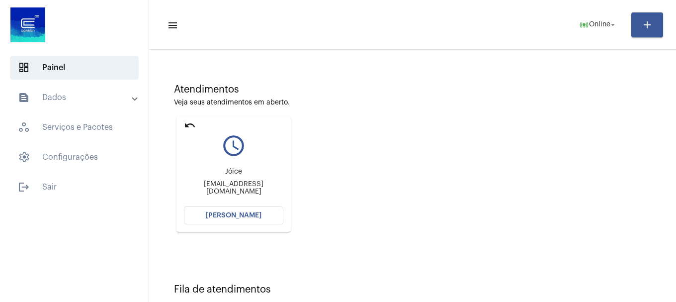
scroll to position [9, 0]
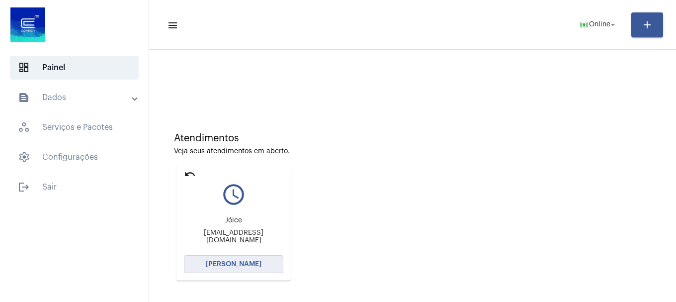
click at [241, 263] on span "[PERSON_NAME]" at bounding box center [234, 263] width 56 height 7
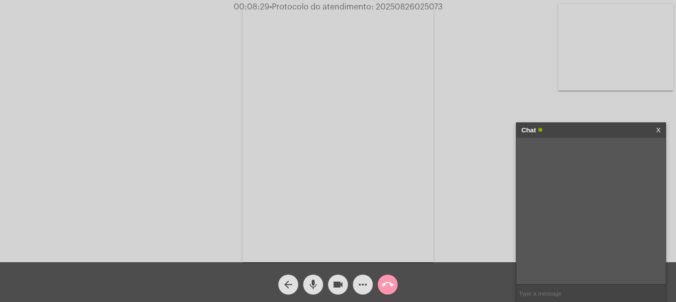
click at [460, 167] on div "Acessando Câmera e Microfone..." at bounding box center [338, 133] width 674 height 262
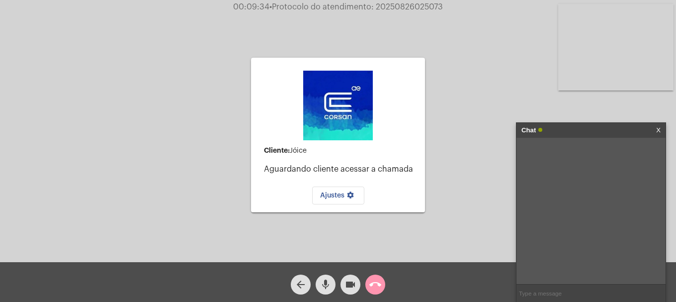
click at [340, 281] on div "videocam" at bounding box center [350, 281] width 25 height 25
click at [343, 281] on button "videocam_off" at bounding box center [350, 284] width 20 height 20
click at [343, 281] on button "videocam" at bounding box center [350, 284] width 20 height 20
click at [350, 285] on mat-icon "videocam_off" at bounding box center [350, 284] width 12 height 12
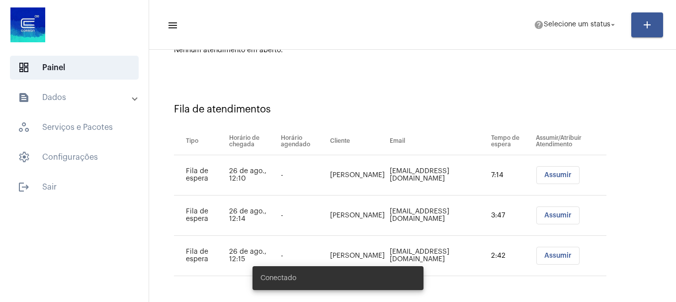
scroll to position [111, 0]
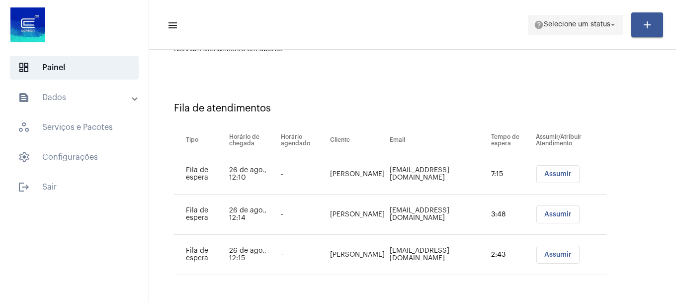
click at [586, 27] on span "Selecione um status" at bounding box center [577, 24] width 67 height 7
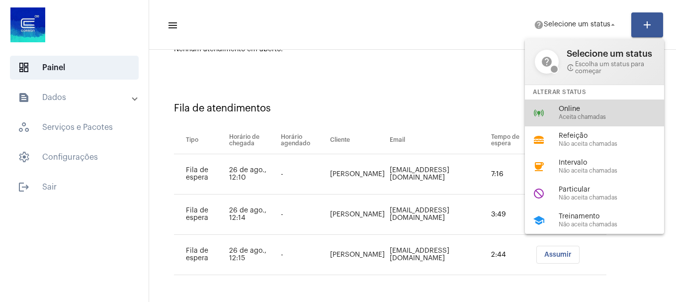
click at [578, 124] on div "online_prediction Online Aceita chamadas" at bounding box center [602, 112] width 155 height 27
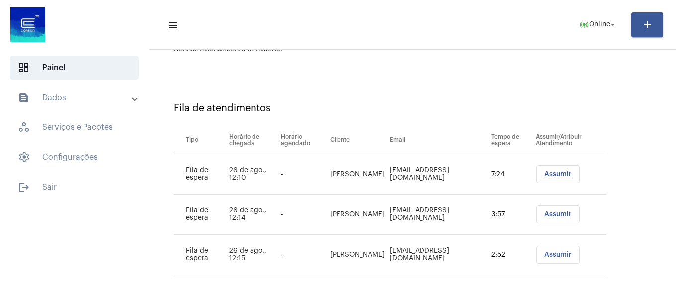
drag, startPoint x: 555, startPoint y: 172, endPoint x: 553, endPoint y: 178, distance: 6.3
click at [555, 173] on span "Assumir" at bounding box center [557, 173] width 27 height 7
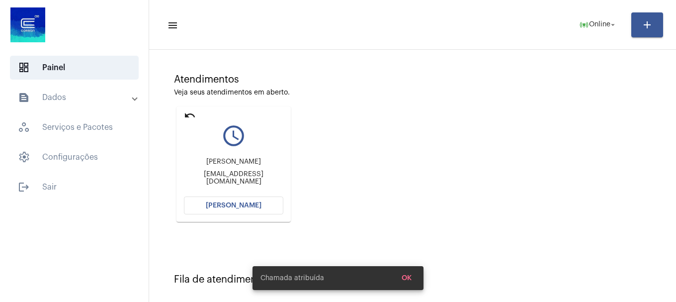
scroll to position [49, 0]
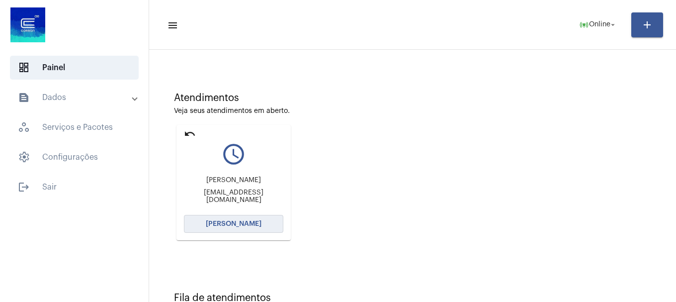
drag, startPoint x: 234, startPoint y: 227, endPoint x: 227, endPoint y: 227, distance: 7.5
click at [227, 227] on span "[PERSON_NAME]" at bounding box center [234, 223] width 56 height 7
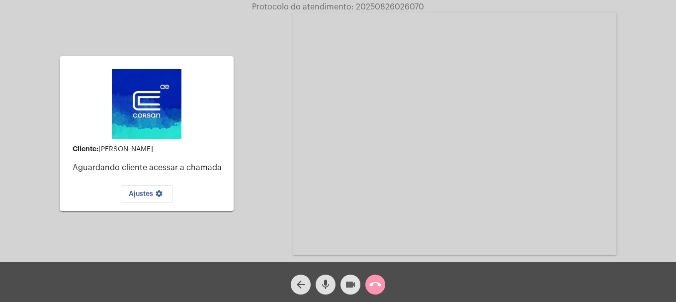
click at [345, 287] on mat-icon "videocam" at bounding box center [350, 284] width 12 height 12
click at [333, 286] on button "mic" at bounding box center [325, 284] width 20 height 20
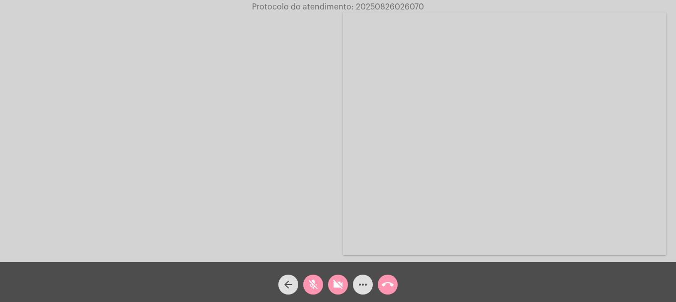
click at [325, 281] on div "videocam_off" at bounding box center [337, 281] width 25 height 25
click at [316, 283] on mat-icon "mic_off" at bounding box center [313, 284] width 12 height 12
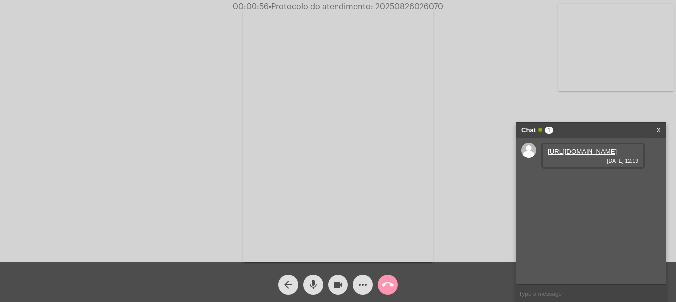
click at [599, 155] on link "https://neft-transfer-bucket.s3.amazonaws.com/temp-9d739dee-27e2-da4b-a672-d15f…" at bounding box center [581, 151] width 69 height 7
click at [579, 82] on video at bounding box center [615, 47] width 115 height 86
click at [590, 183] on link "https://neft-transfer-bucket.s3.amazonaws.com/temp-4d0f9557-3bb9-ff3a-0e37-25e7…" at bounding box center [581, 179] width 69 height 7
click at [298, 287] on button "arrow_back" at bounding box center [288, 284] width 20 height 20
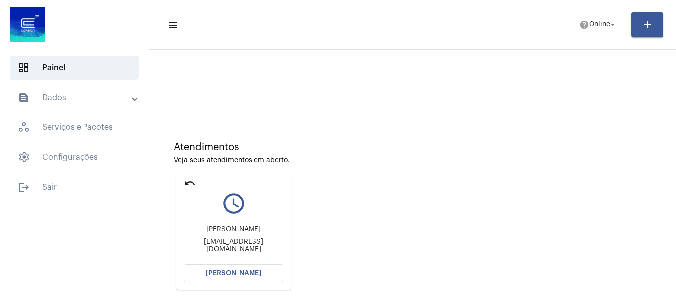
scroll to position [158, 0]
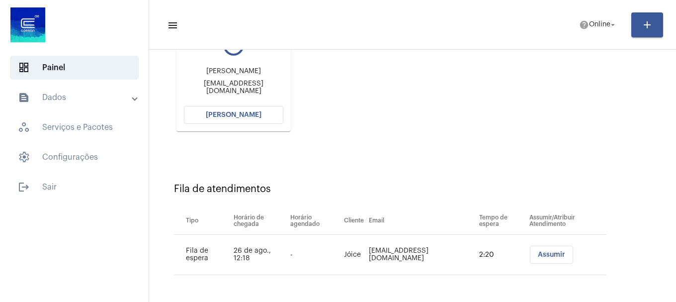
click at [242, 113] on span "[PERSON_NAME]" at bounding box center [234, 114] width 56 height 7
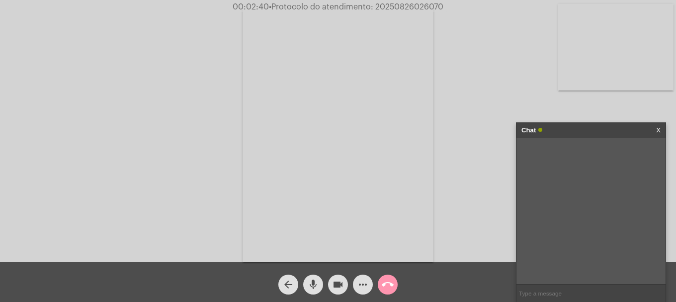
click at [310, 290] on mat-icon "mic" at bounding box center [313, 284] width 12 height 12
click at [311, 287] on mat-icon "mic_off" at bounding box center [313, 284] width 12 height 12
click at [585, 151] on link "https://neft-transfer-bucket.s3.amazonaws.com/temp-e5d8a796-e55f-3040-356b-3123…" at bounding box center [581, 151] width 69 height 7
click at [335, 282] on mat-icon "videocam" at bounding box center [338, 284] width 12 height 12
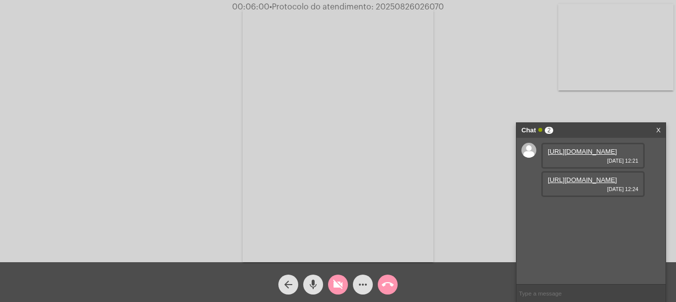
click at [340, 283] on mat-icon "videocam_off" at bounding box center [338, 284] width 12 height 12
click at [565, 183] on link "https://neft-transfer-bucket.s3.amazonaws.com/temp-a6901191-a5e1-4239-2dc3-854a…" at bounding box center [581, 179] width 69 height 7
click at [398, 5] on span "• Protocolo do atendimento: 20250826026070" at bounding box center [355, 7] width 174 height 8
click at [564, 289] on input "text" at bounding box center [590, 292] width 149 height 17
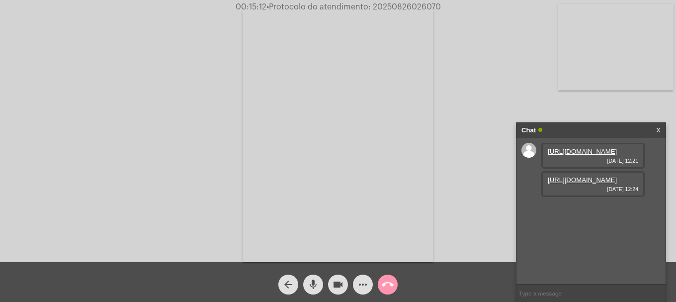
paste input "20250826026070"
type input "20250826026070"
click at [382, 287] on mat-icon "call_end" at bounding box center [388, 284] width 12 height 12
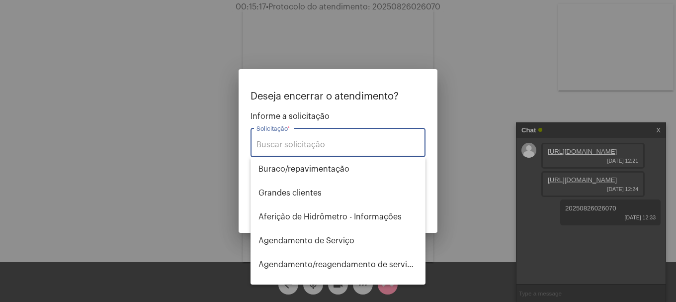
click at [293, 153] on div "Solicitação *" at bounding box center [337, 141] width 163 height 31
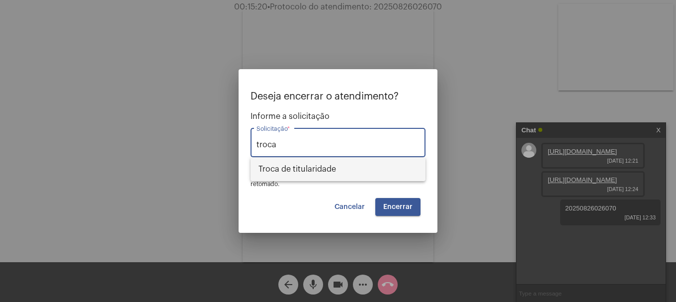
click at [295, 164] on span "Troca de titularidade" at bounding box center [337, 169] width 159 height 24
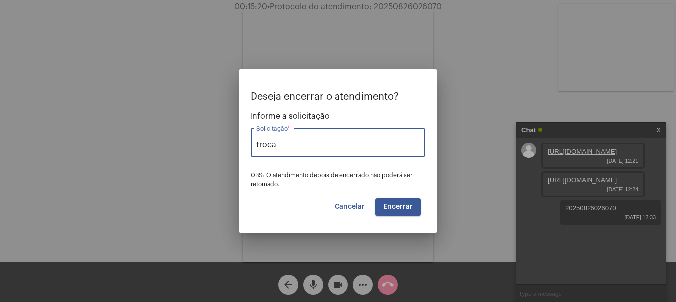
type input "Troca de titularidade"
click at [407, 203] on span "Encerrar" at bounding box center [397, 206] width 29 height 7
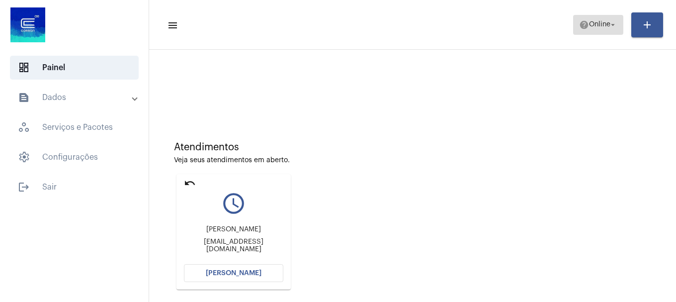
click at [606, 17] on span "help Online arrow_drop_down" at bounding box center [598, 24] width 38 height 18
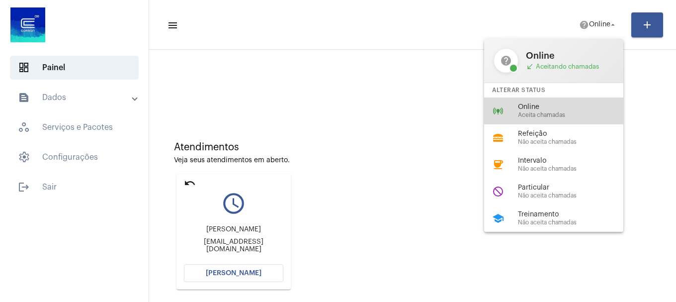
click at [592, 115] on span "Aceita chamadas" at bounding box center [574, 115] width 113 height 6
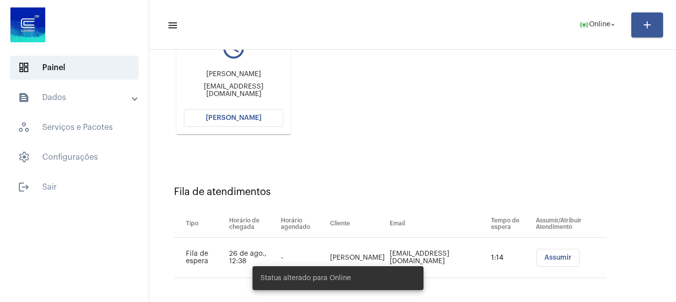
scroll to position [158, 0]
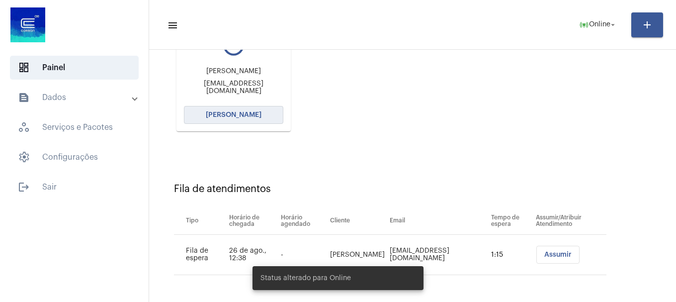
click at [256, 116] on span "[PERSON_NAME]" at bounding box center [234, 114] width 56 height 7
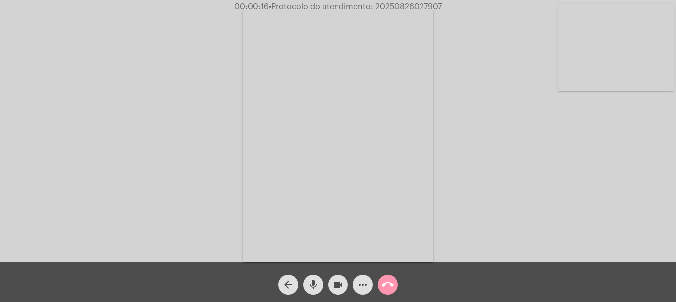
click at [592, 32] on video at bounding box center [615, 47] width 115 height 86
click at [139, 21] on div at bounding box center [131, 133] width 115 height 259
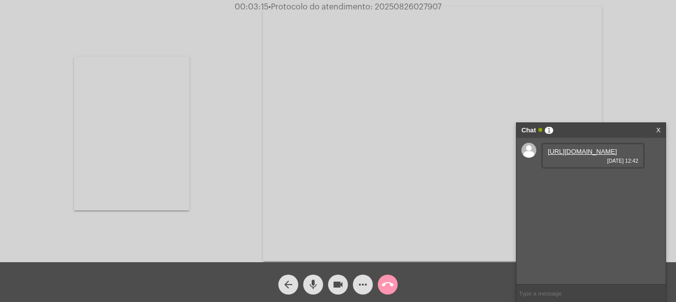
click at [577, 168] on div "https://neft-transfer-bucket.s3.amazonaws.com/temp-034a2281-aaf3-fcd7-33ce-c3b4…" at bounding box center [592, 156] width 103 height 26
click at [583, 155] on link "https://neft-transfer-bucket.s3.amazonaws.com/temp-034a2281-aaf3-fcd7-33ce-c3b4…" at bounding box center [581, 151] width 69 height 7
click at [554, 183] on link "https://neft-transfer-bucket.s3.amazonaws.com/temp-ab62b92f-068a-4be3-1002-7483…" at bounding box center [581, 179] width 69 height 7
click at [413, 6] on span "• Protocolo do atendimento: 20250826027907" at bounding box center [354, 7] width 173 height 8
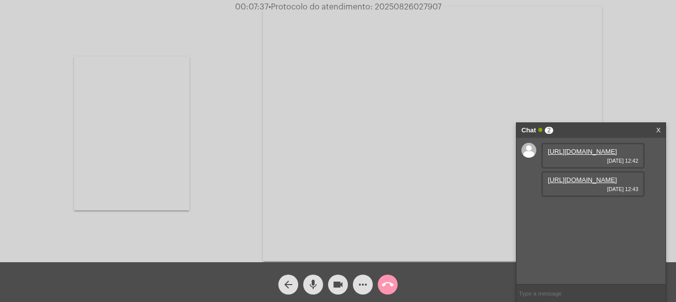
copy span "20250826027907"
click at [567, 290] on input "text" at bounding box center [590, 292] width 149 height 17
paste input "20250826027907"
type input "20250826027907"
click at [392, 289] on mat-icon "call_end" at bounding box center [388, 284] width 12 height 12
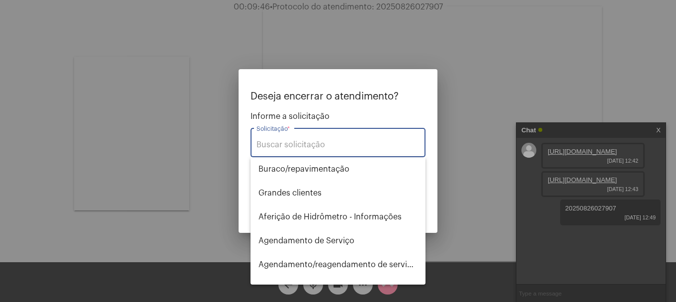
click at [322, 149] on input "Solicitação *" at bounding box center [337, 144] width 163 height 9
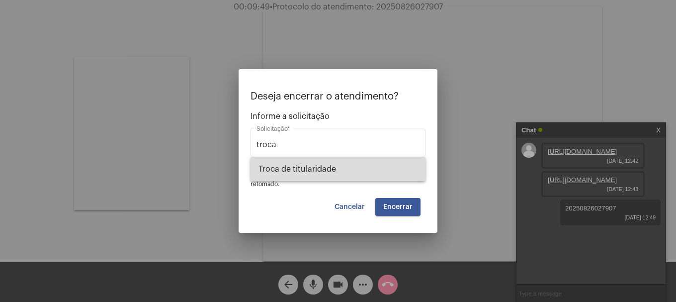
drag, startPoint x: 309, startPoint y: 179, endPoint x: 313, endPoint y: 173, distance: 7.6
click at [311, 172] on span "Troca de titularidade" at bounding box center [337, 169] width 159 height 24
type input "Troca de titularidade"
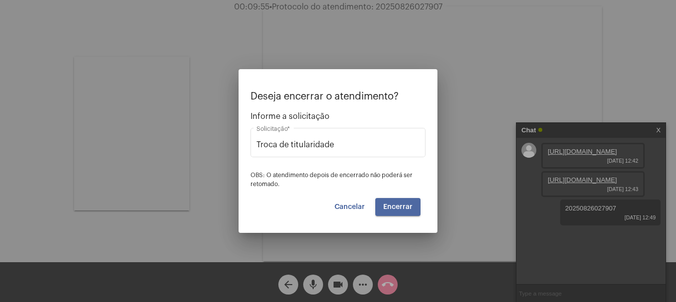
click at [414, 208] on button "Encerrar" at bounding box center [397, 207] width 45 height 18
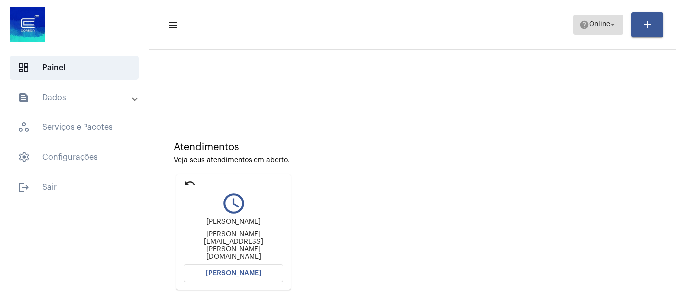
click at [611, 33] on span "help Online arrow_drop_down" at bounding box center [598, 24] width 38 height 18
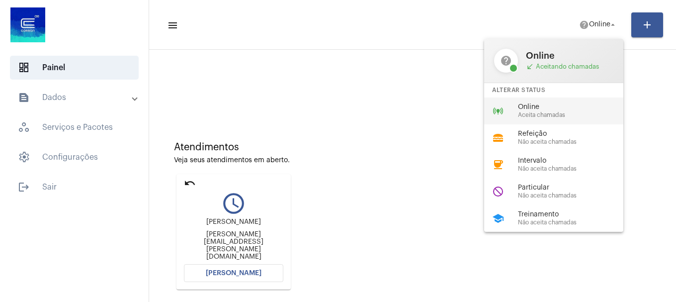
click at [563, 119] on div "online_prediction Online Aceita chamadas" at bounding box center [561, 110] width 155 height 27
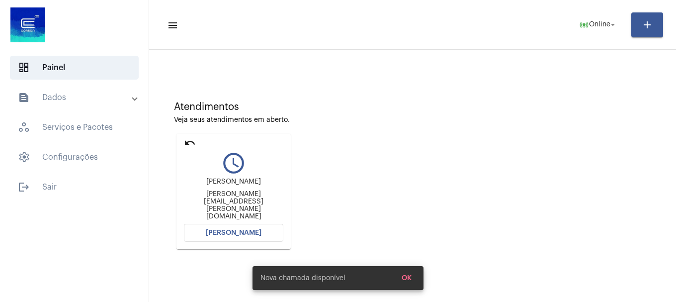
scroll to position [87, 0]
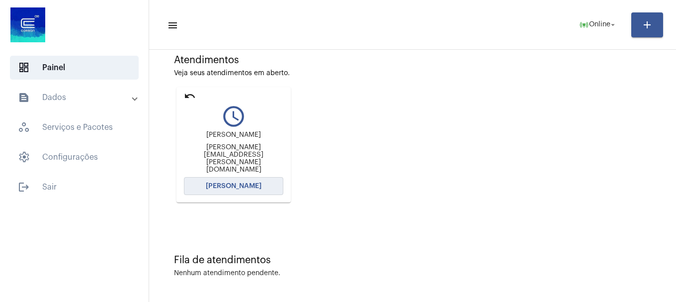
click at [230, 183] on span "[PERSON_NAME]" at bounding box center [234, 185] width 56 height 7
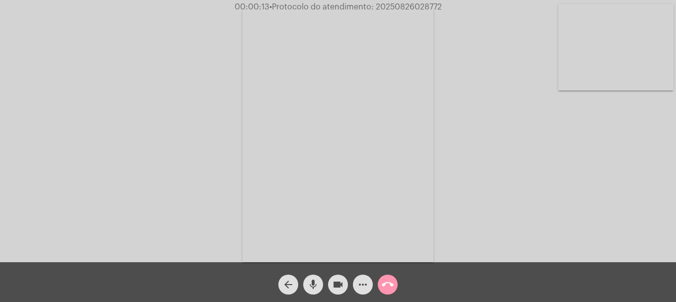
click at [592, 96] on div "Acessando Câmera e Microfone..." at bounding box center [338, 133] width 674 height 262
click at [593, 76] on video at bounding box center [615, 47] width 115 height 86
click at [389, 280] on mat-icon "call_end" at bounding box center [388, 284] width 12 height 12
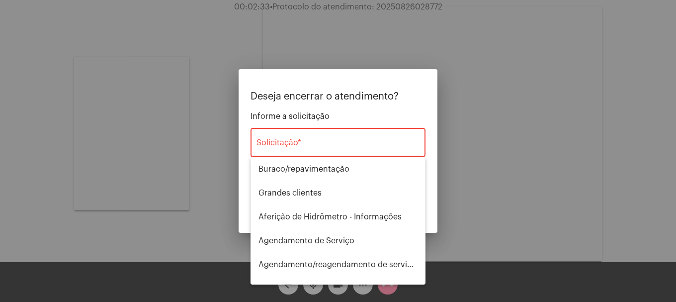
click at [338, 139] on div "Solicitação *" at bounding box center [337, 141] width 163 height 31
type input "u"
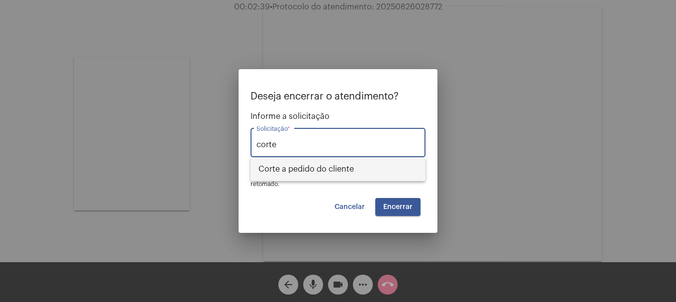
click at [344, 167] on span "Corte a pedido do cliente" at bounding box center [337, 169] width 159 height 24
type input "Corte a pedido do cliente"
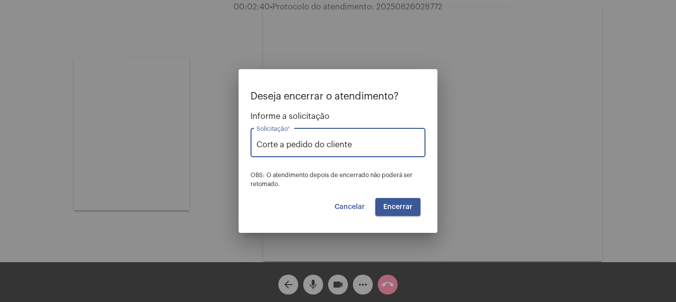
click at [400, 213] on button "Encerrar" at bounding box center [397, 207] width 45 height 18
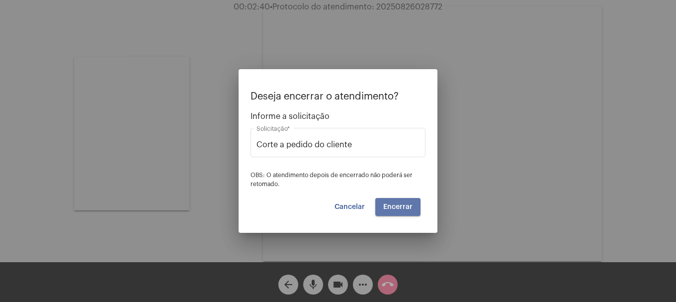
click at [400, 213] on button "Encerrar" at bounding box center [397, 207] width 45 height 18
click at [400, 214] on button "Encerrar" at bounding box center [397, 207] width 45 height 18
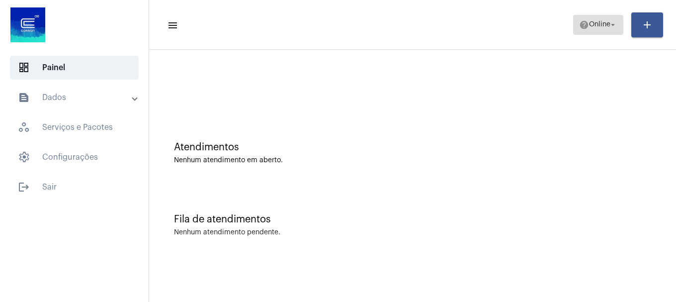
click at [591, 21] on span "Online" at bounding box center [599, 24] width 21 height 7
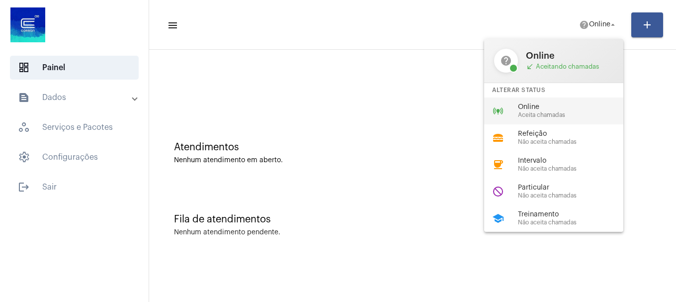
click at [526, 110] on span "Online" at bounding box center [574, 106] width 113 height 7
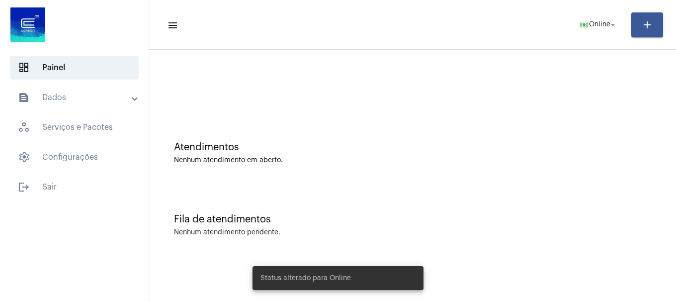
click at [599, 42] on mat-toolbar "menu online_prediction Online arrow_drop_down add" at bounding box center [412, 25] width 527 height 50
click at [600, 31] on span "online_prediction Online arrow_drop_down" at bounding box center [598, 24] width 38 height 18
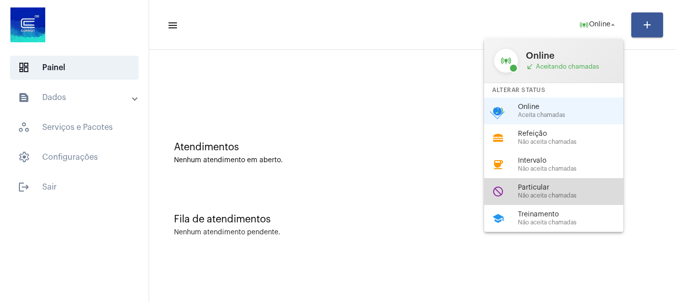
click at [565, 199] on div "do_not_disturb Particular Não aceita chamadas" at bounding box center [561, 191] width 155 height 27
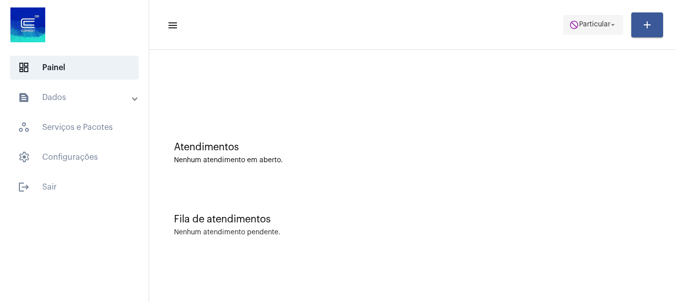
click at [589, 24] on span "Particular" at bounding box center [594, 24] width 31 height 7
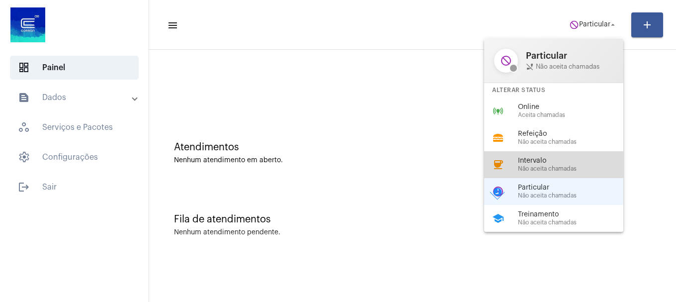
click at [503, 163] on mat-icon "coffee" at bounding box center [498, 164] width 12 height 12
